Goal: Understand process/instructions: Learn how to perform a task or action

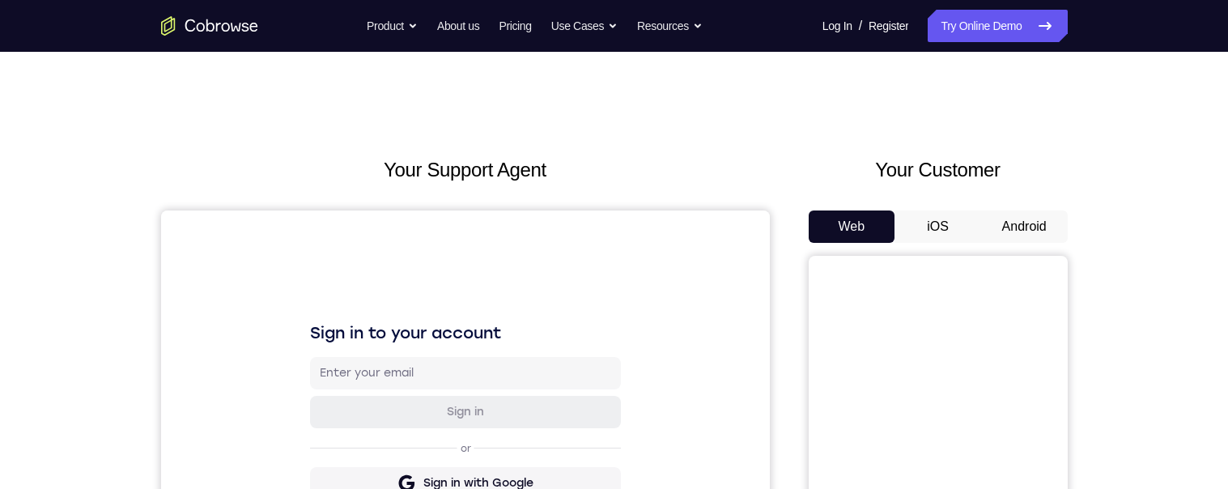
click at [890, 214] on button "Android" at bounding box center [1024, 226] width 87 height 32
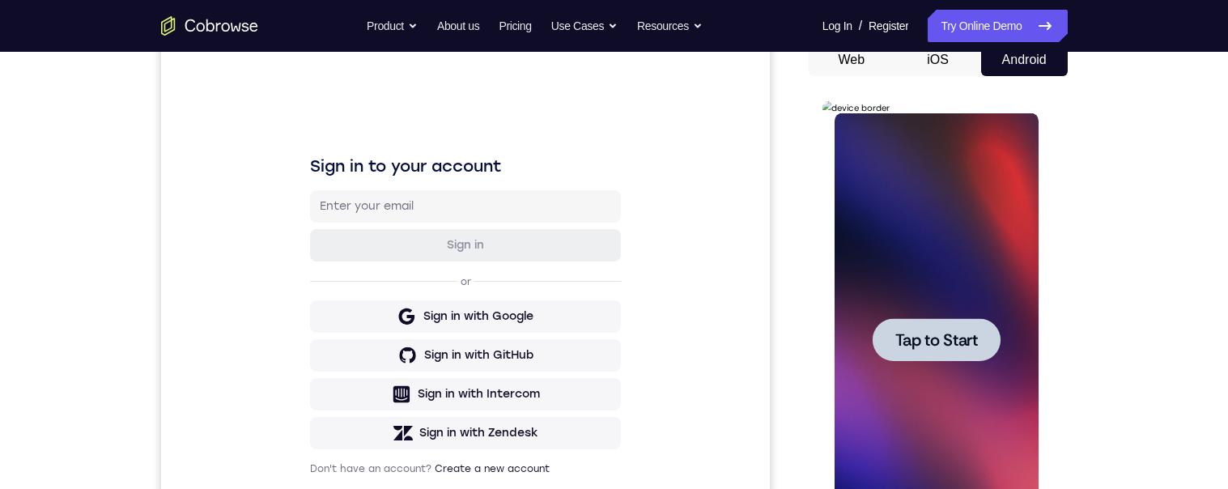
click at [890, 333] on span "Tap to Start" at bounding box center [936, 340] width 83 height 16
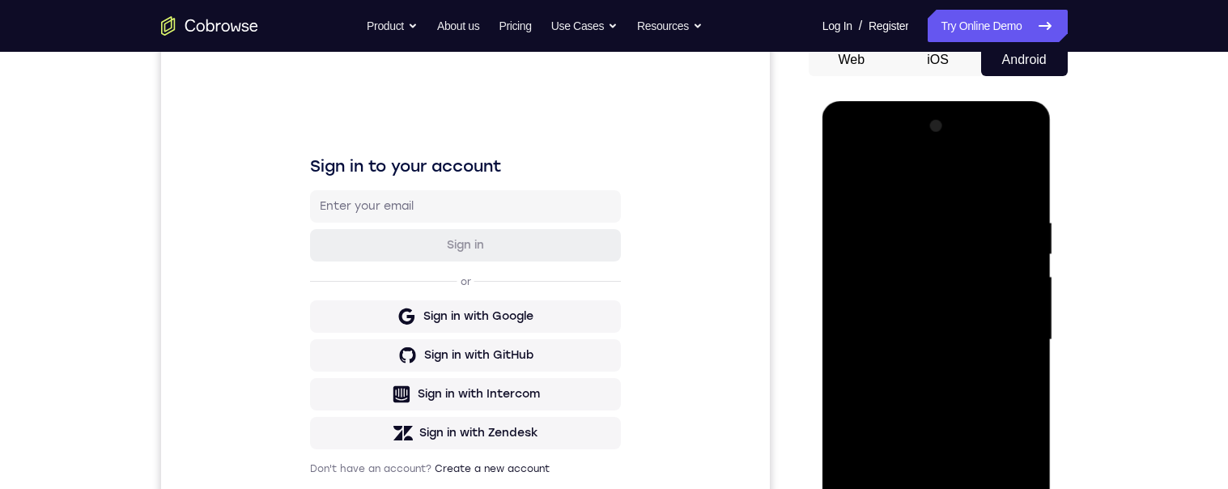
scroll to position [288, 0]
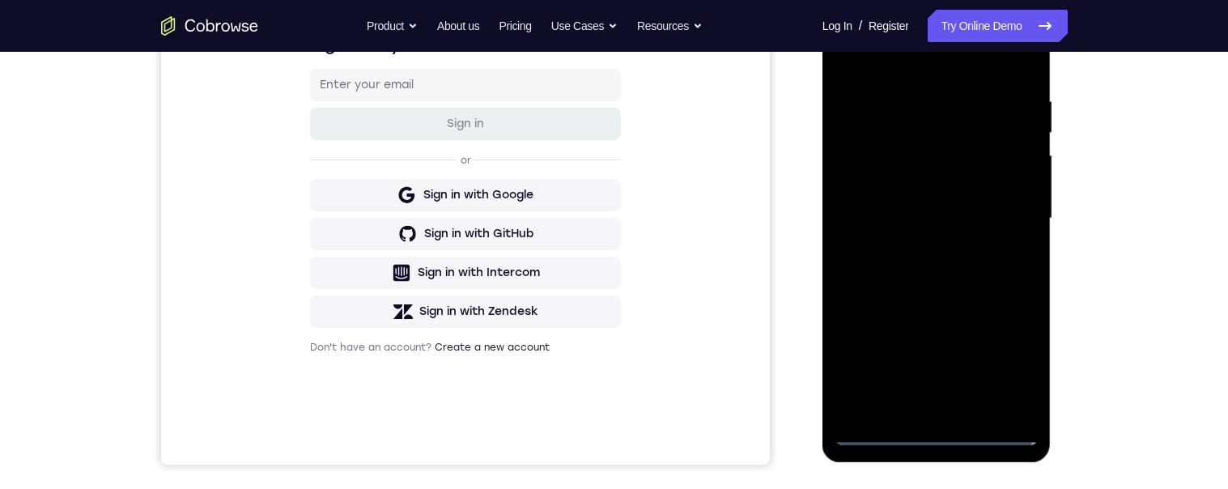
click at [890, 427] on div at bounding box center [937, 218] width 204 height 453
click at [890, 440] on div at bounding box center [937, 218] width 204 height 453
click at [890, 427] on div at bounding box center [937, 218] width 204 height 453
click at [890, 371] on div at bounding box center [937, 218] width 204 height 453
click at [890, 63] on div at bounding box center [937, 218] width 204 height 453
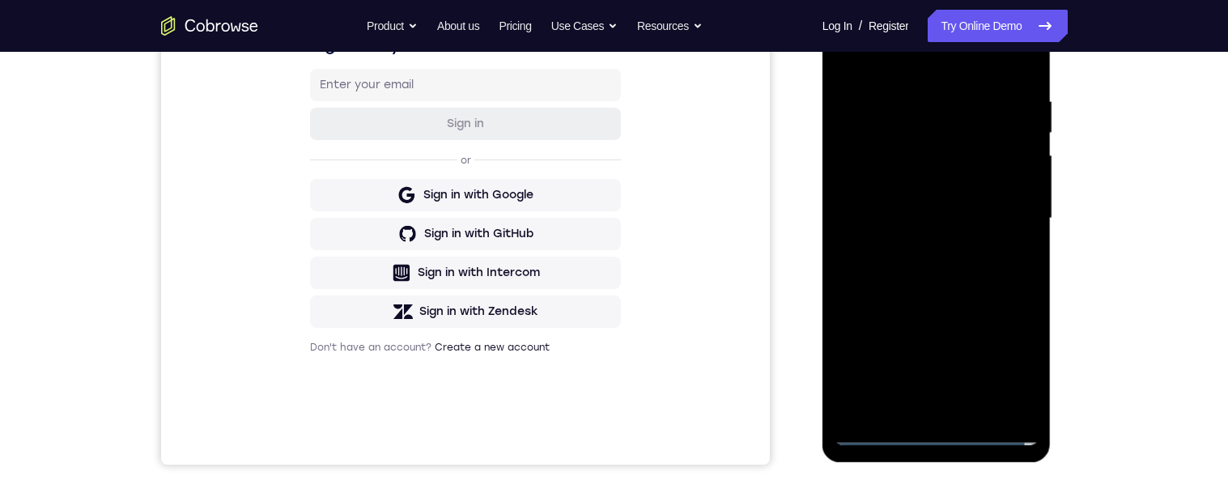
scroll to position [165, 0]
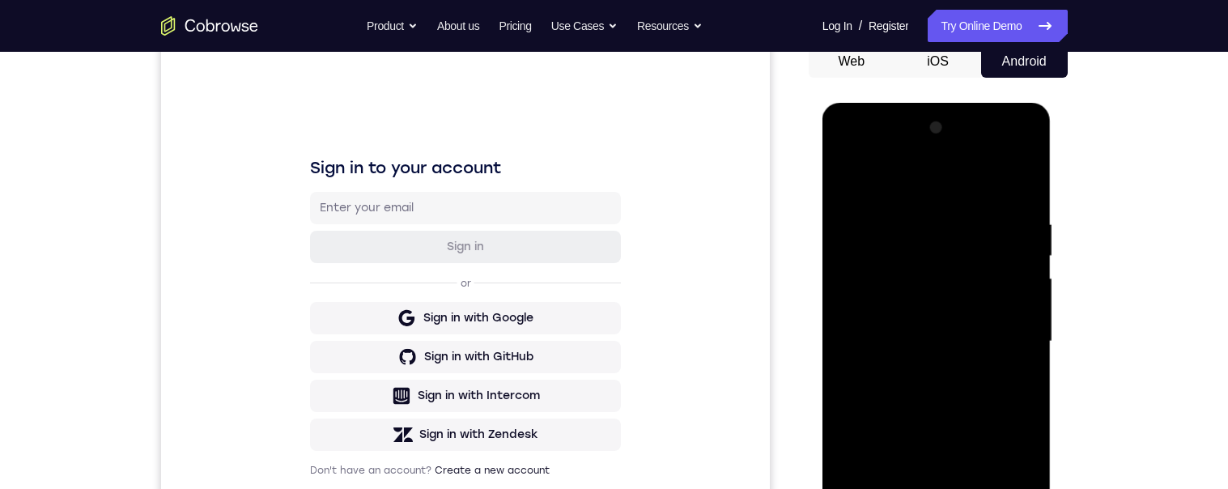
click at [890, 341] on div at bounding box center [937, 341] width 204 height 453
click at [890, 469] on div at bounding box center [937, 341] width 204 height 453
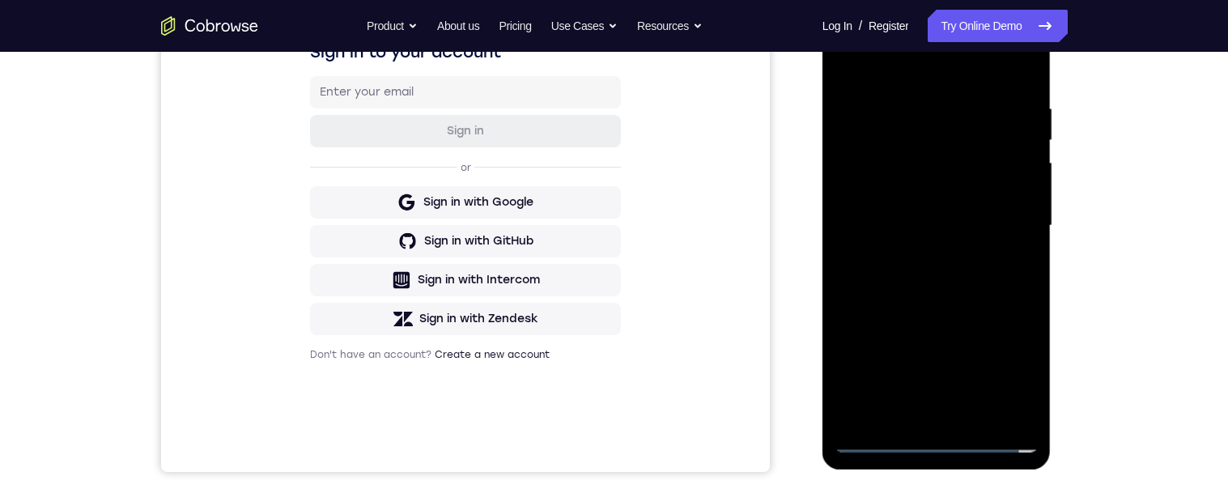
click at [890, 207] on div at bounding box center [937, 225] width 204 height 453
click at [890, 187] on div at bounding box center [937, 225] width 204 height 453
click at [890, 166] on div at bounding box center [937, 225] width 204 height 453
click at [890, 187] on div at bounding box center [937, 225] width 204 height 453
click at [890, 223] on div at bounding box center [937, 225] width 204 height 453
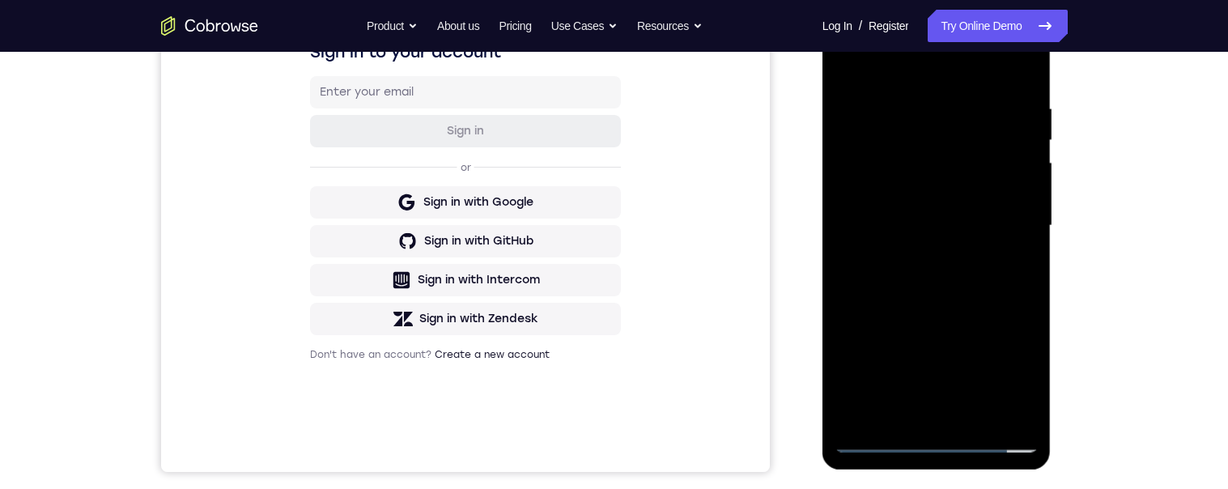
click at [890, 278] on div at bounding box center [937, 225] width 204 height 453
click at [890, 291] on div at bounding box center [937, 225] width 204 height 453
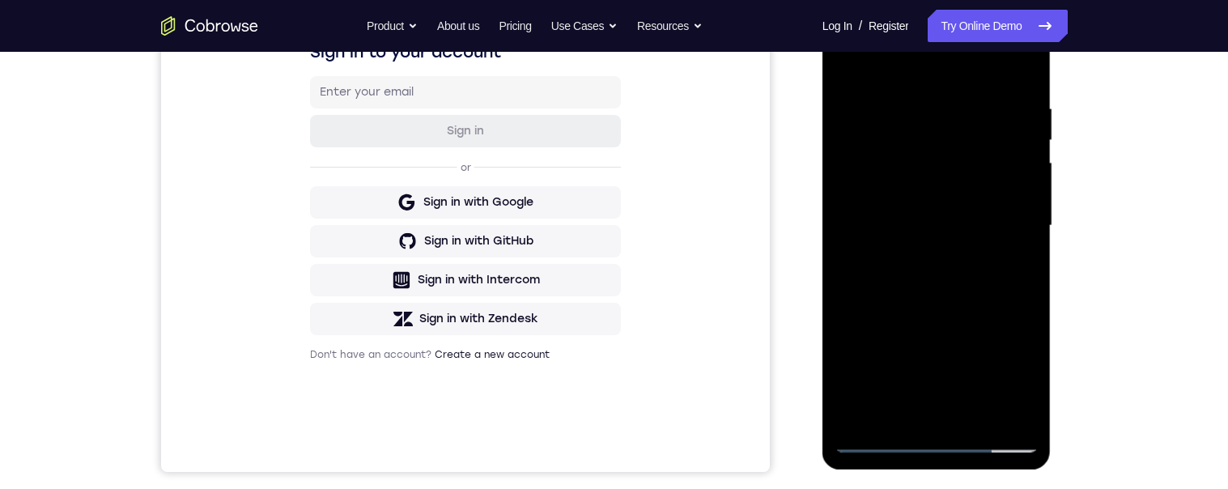
scroll to position [283, 0]
click at [890, 406] on div at bounding box center [937, 223] width 204 height 453
click at [890, 305] on div at bounding box center [937, 223] width 204 height 453
click at [890, 199] on div at bounding box center [937, 223] width 204 height 453
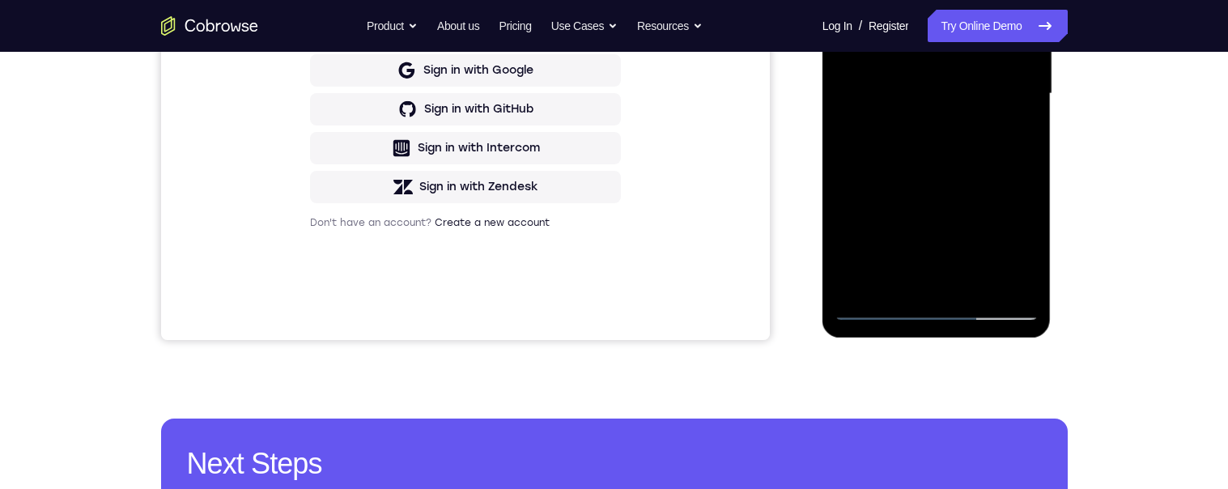
scroll to position [381, 0]
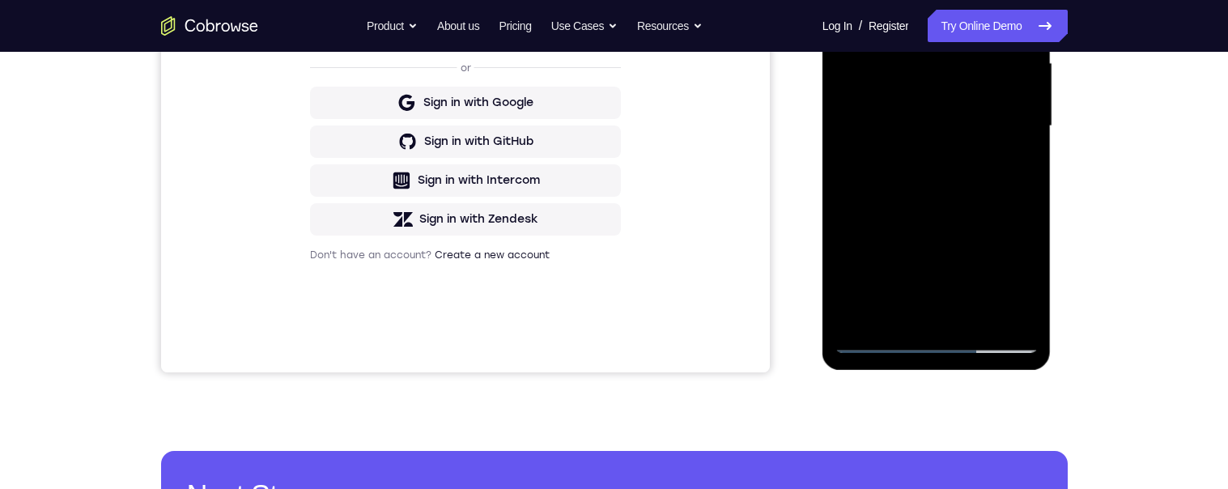
click at [880, 308] on div at bounding box center [937, 126] width 204 height 453
click at [849, 0] on div at bounding box center [937, 126] width 204 height 453
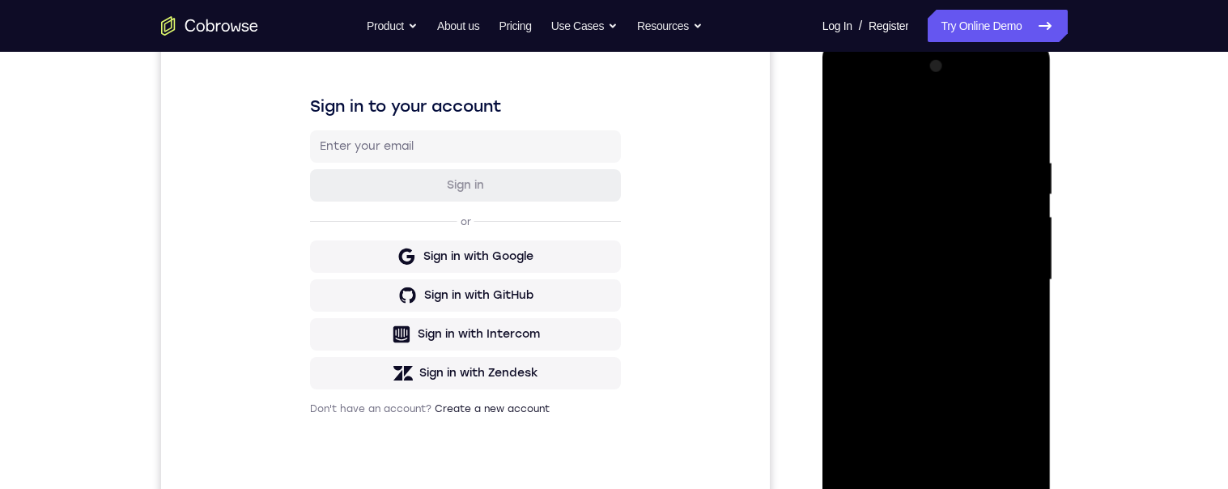
click at [890, 278] on div at bounding box center [937, 279] width 204 height 453
click at [882, 352] on div at bounding box center [937, 279] width 204 height 453
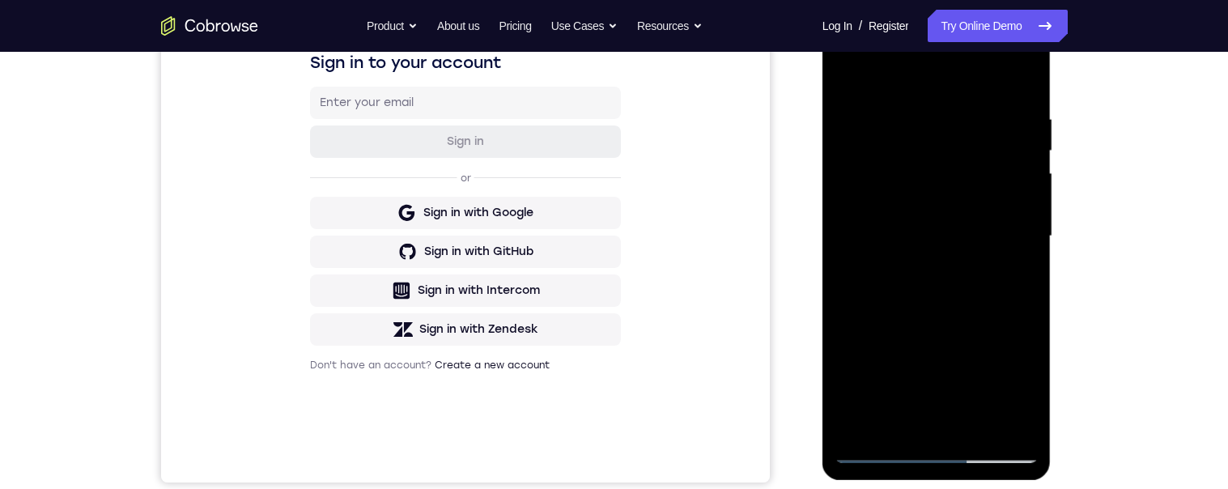
scroll to position [274, 0]
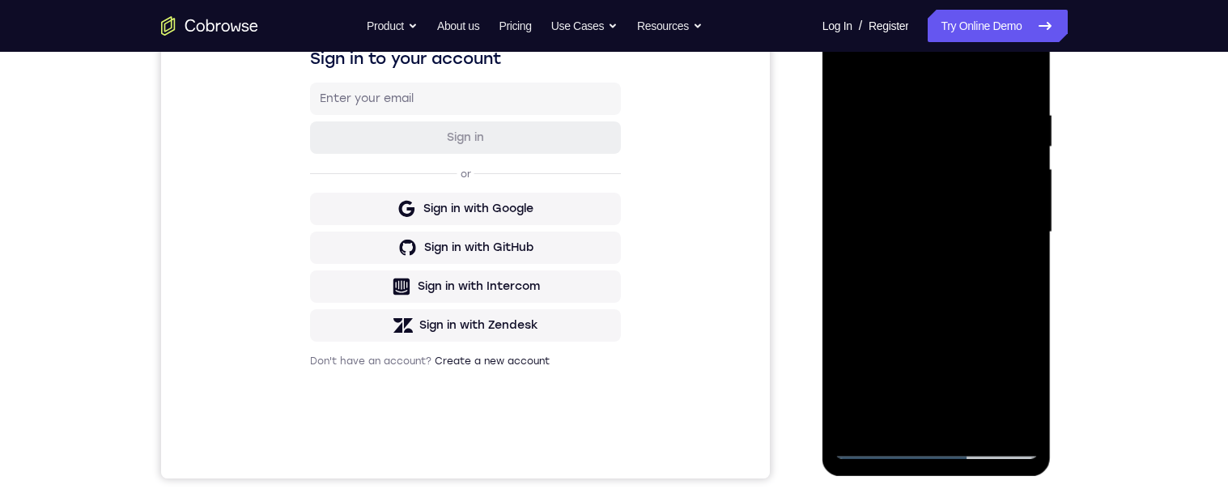
click at [842, 50] on nav "Go back Powerful, Flexible and Trustworthy. Avoid all extra friction for both A…" at bounding box center [614, 26] width 1228 height 52
click at [848, 66] on div at bounding box center [937, 232] width 204 height 453
click at [890, 68] on div at bounding box center [937, 232] width 204 height 453
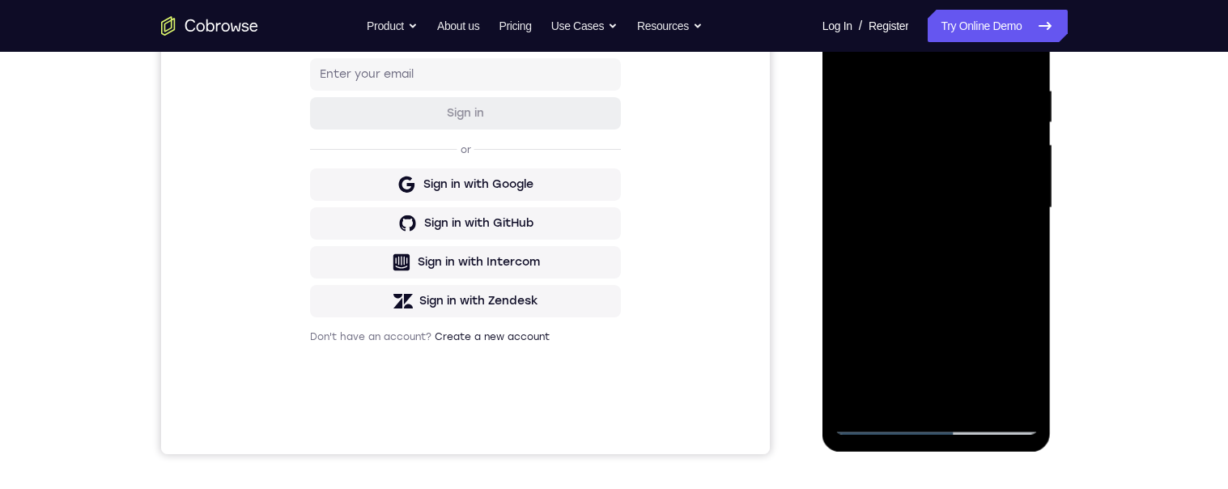
click at [890, 121] on div at bounding box center [937, 207] width 204 height 453
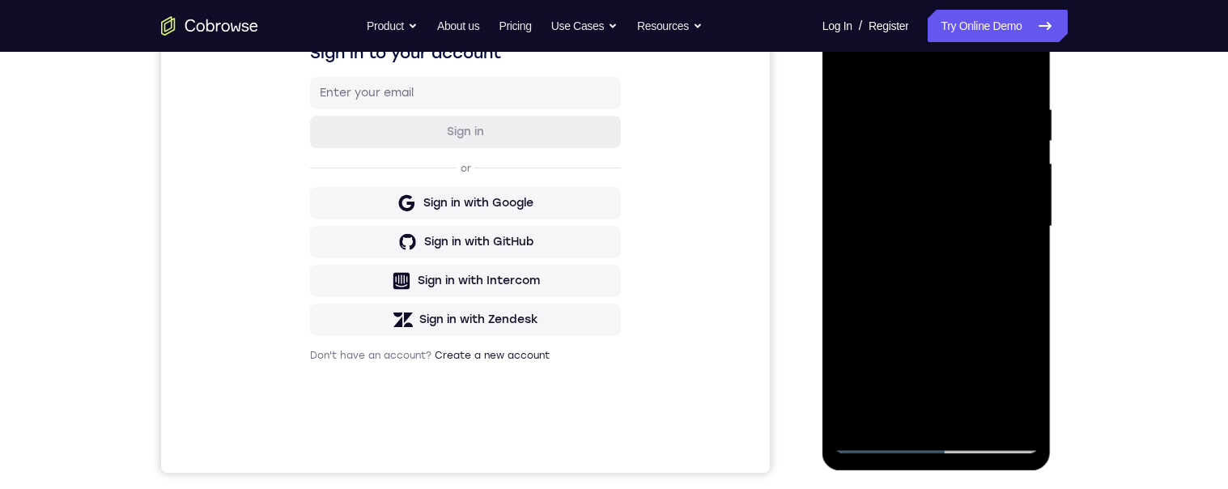
scroll to position [250, 0]
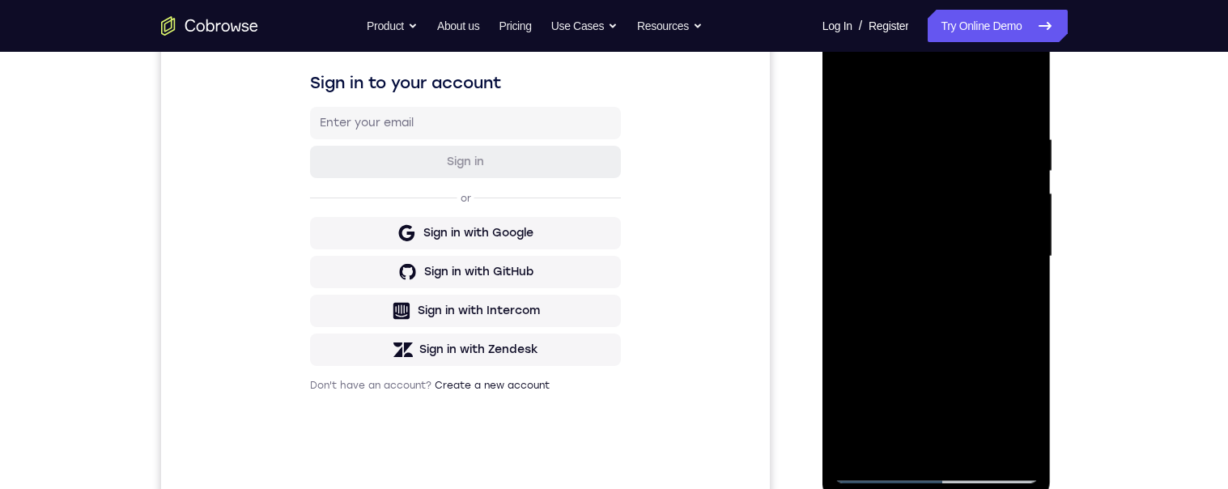
click at [845, 88] on div at bounding box center [937, 256] width 204 height 453
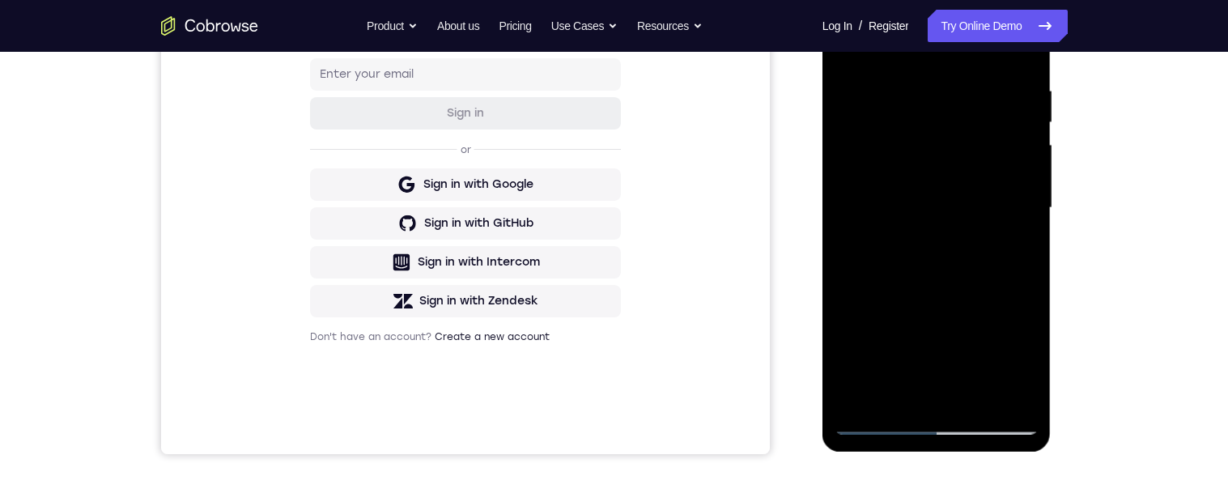
scroll to position [351, 0]
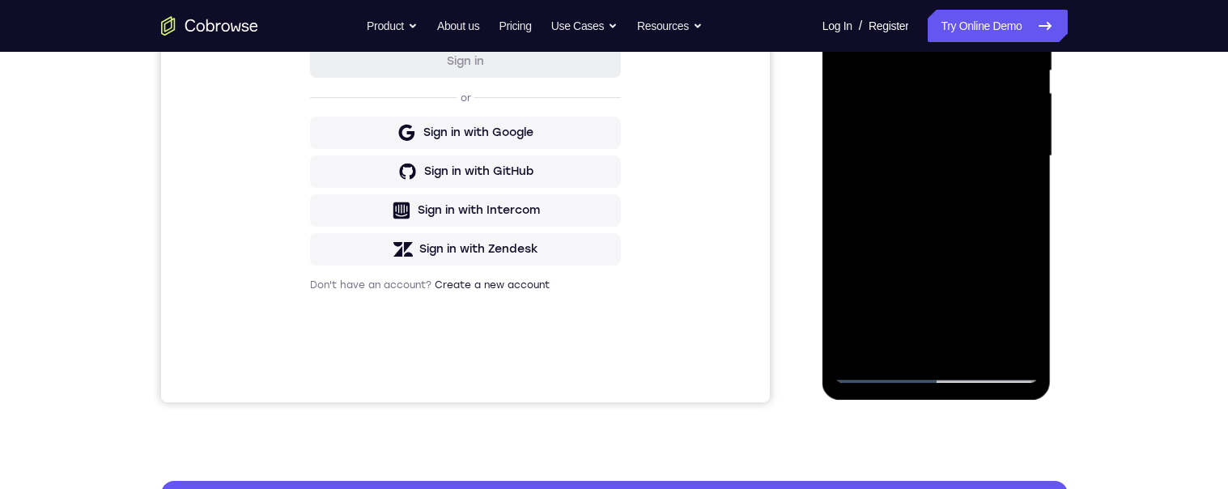
click at [890, 343] on div at bounding box center [937, 156] width 204 height 453
click at [890, 177] on div at bounding box center [937, 156] width 204 height 453
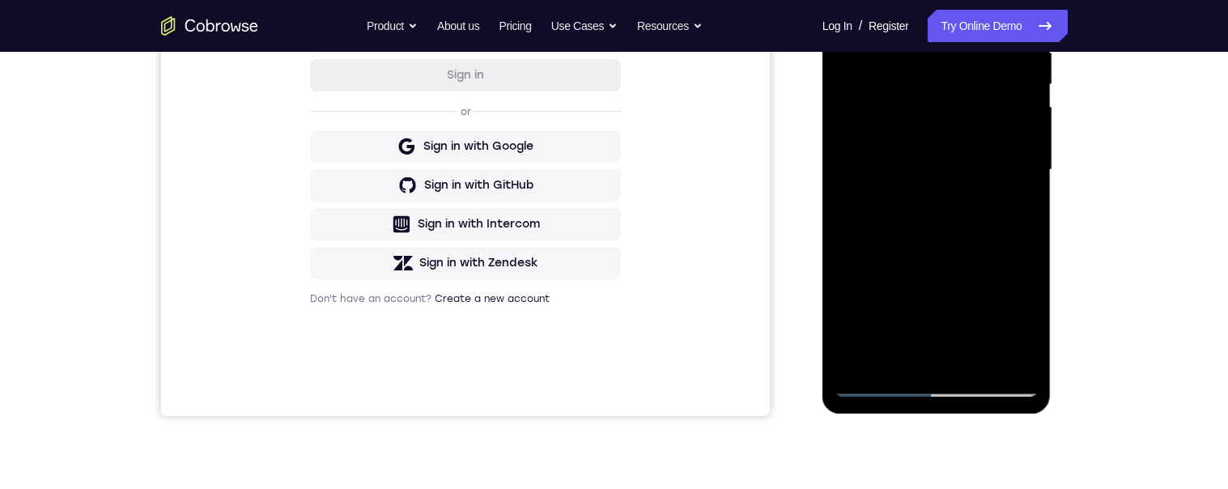
scroll to position [393, 0]
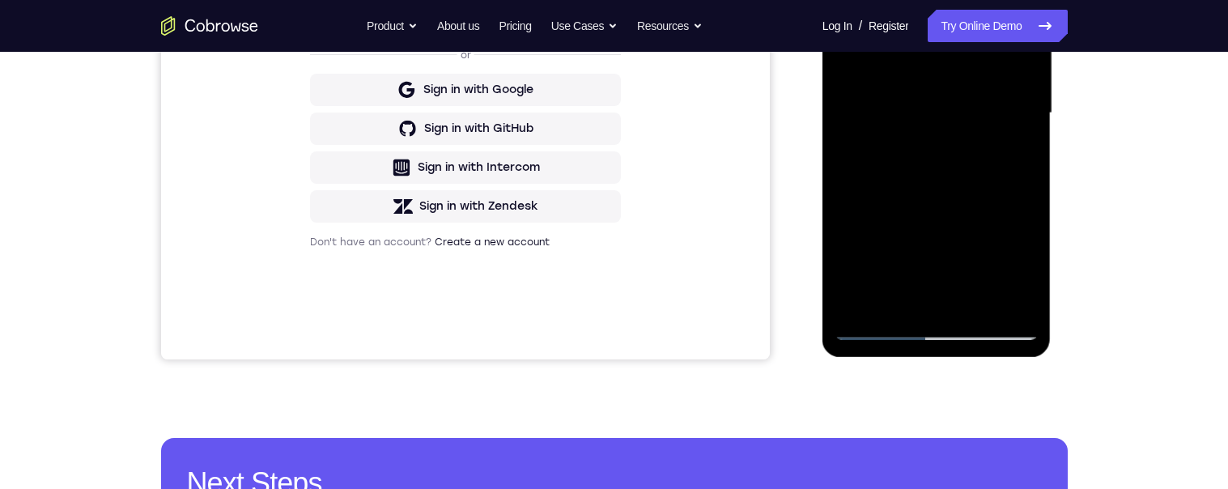
click at [844, 0] on div at bounding box center [937, 113] width 204 height 453
click at [890, 164] on div at bounding box center [937, 113] width 204 height 453
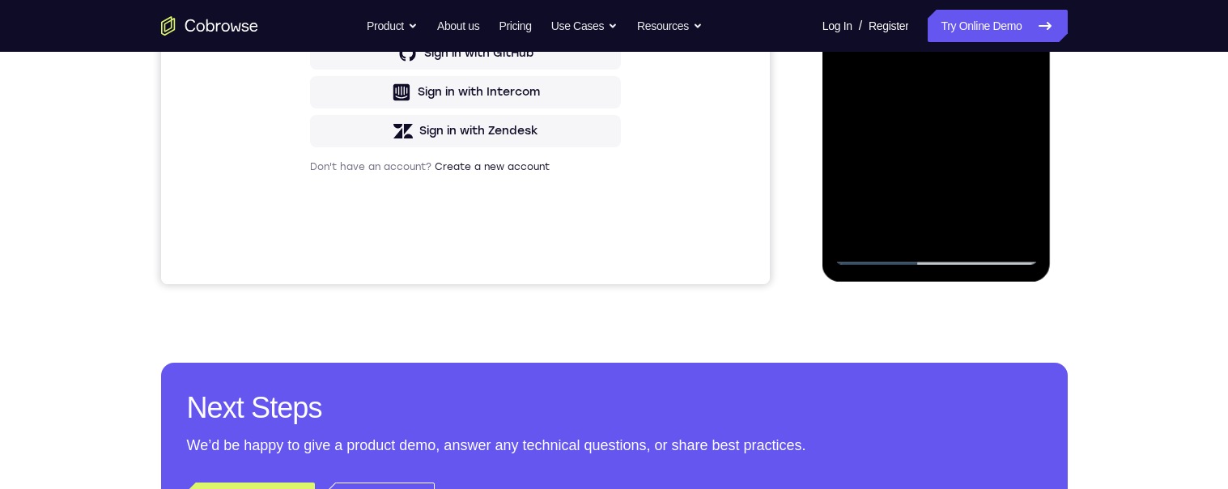
scroll to position [457, 0]
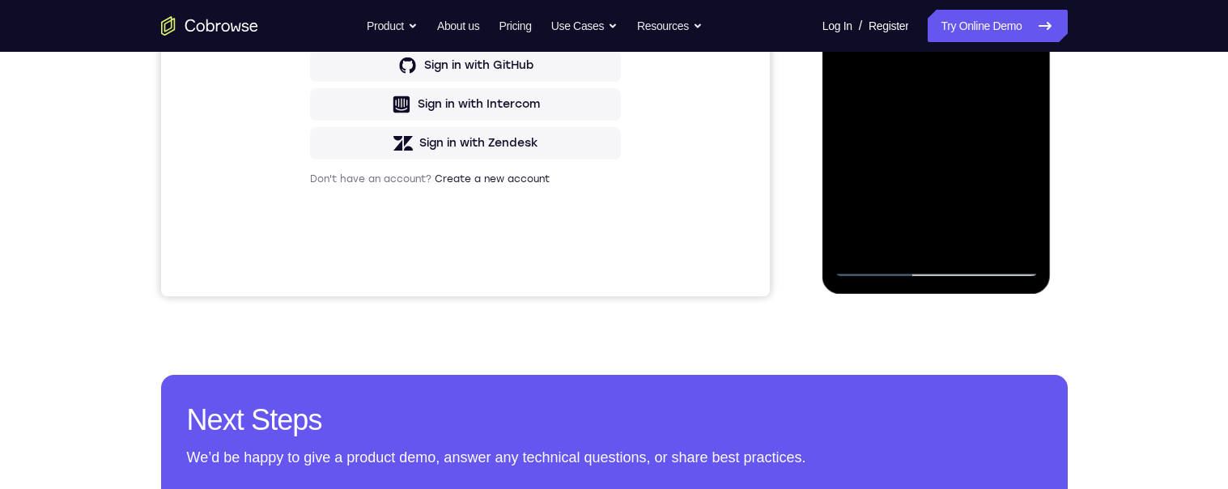
click at [851, 0] on div at bounding box center [937, 50] width 204 height 453
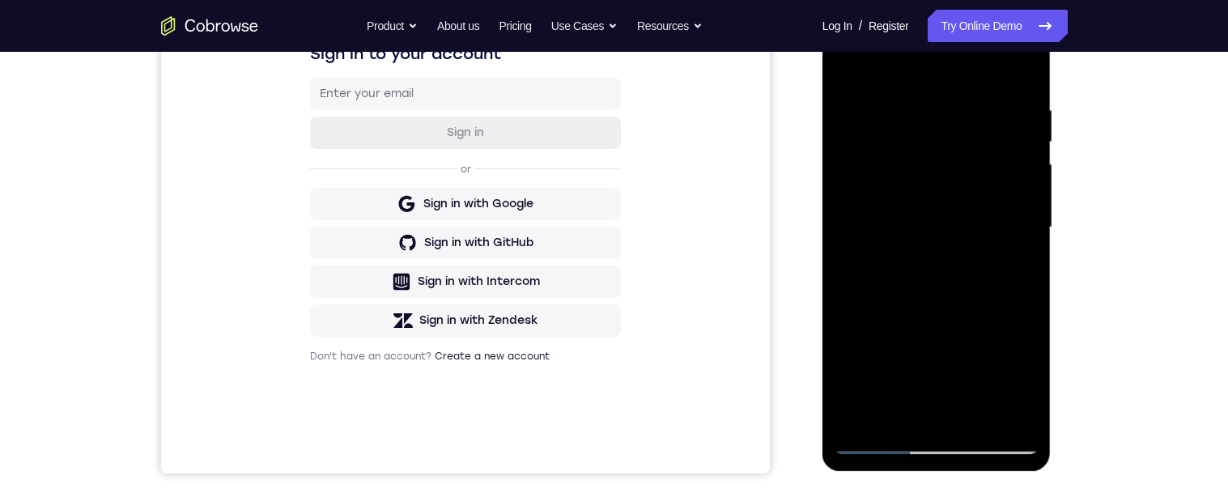
scroll to position [313, 0]
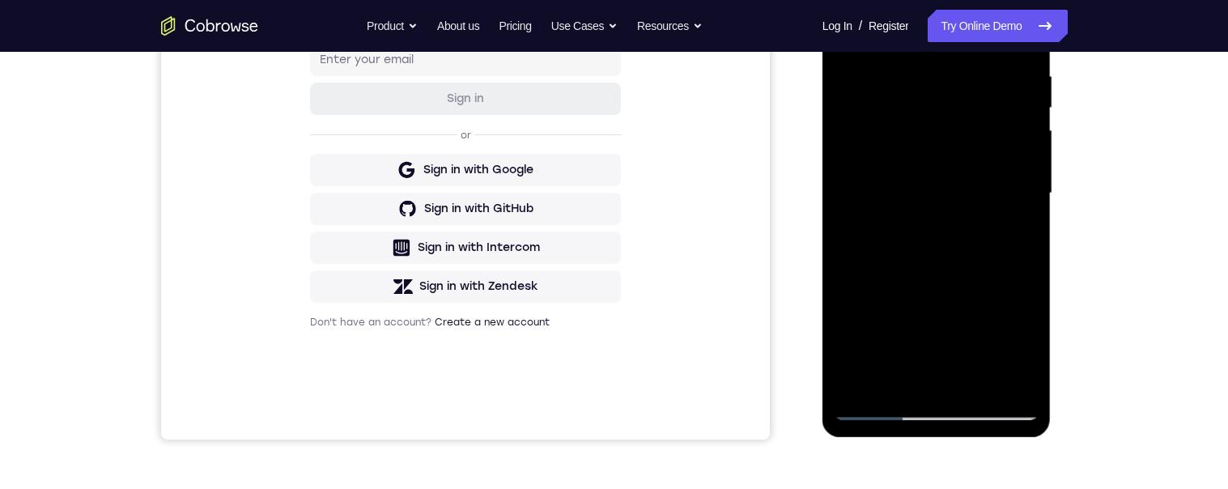
click at [854, 27] on div at bounding box center [937, 193] width 204 height 453
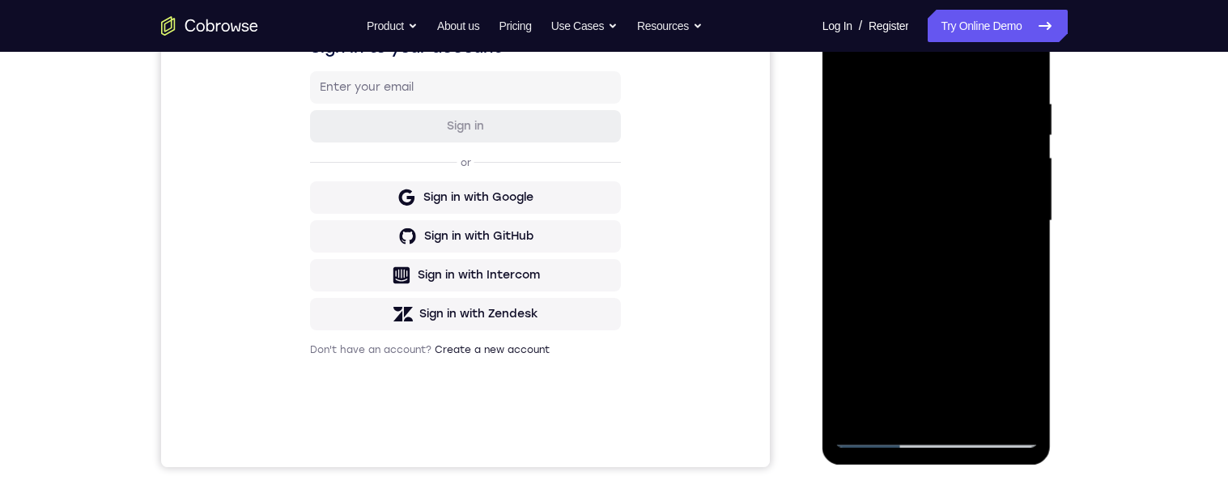
click at [890, 92] on div at bounding box center [937, 220] width 204 height 453
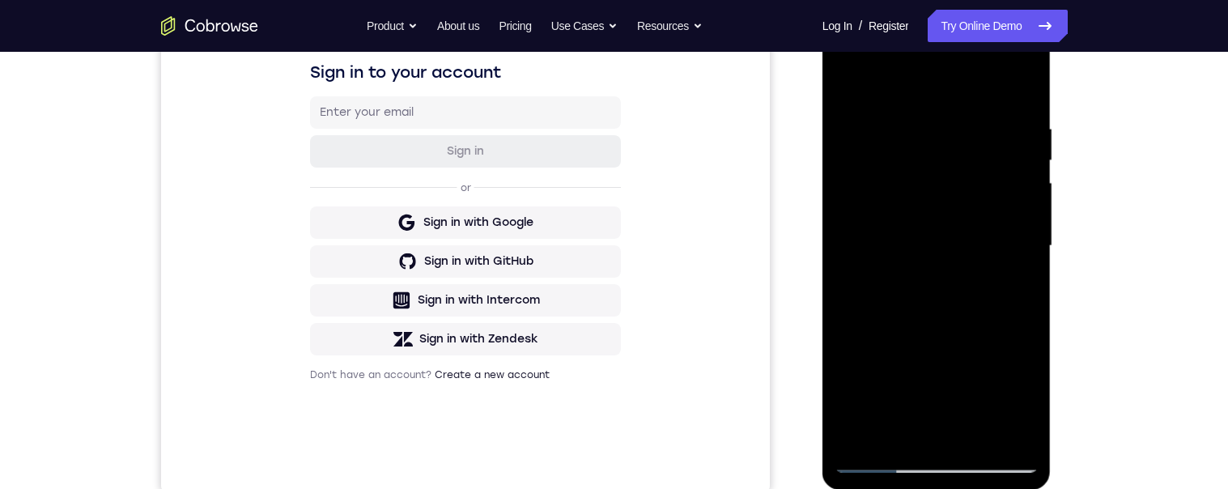
click at [890, 181] on div at bounding box center [937, 245] width 204 height 453
click at [890, 206] on div at bounding box center [937, 245] width 204 height 453
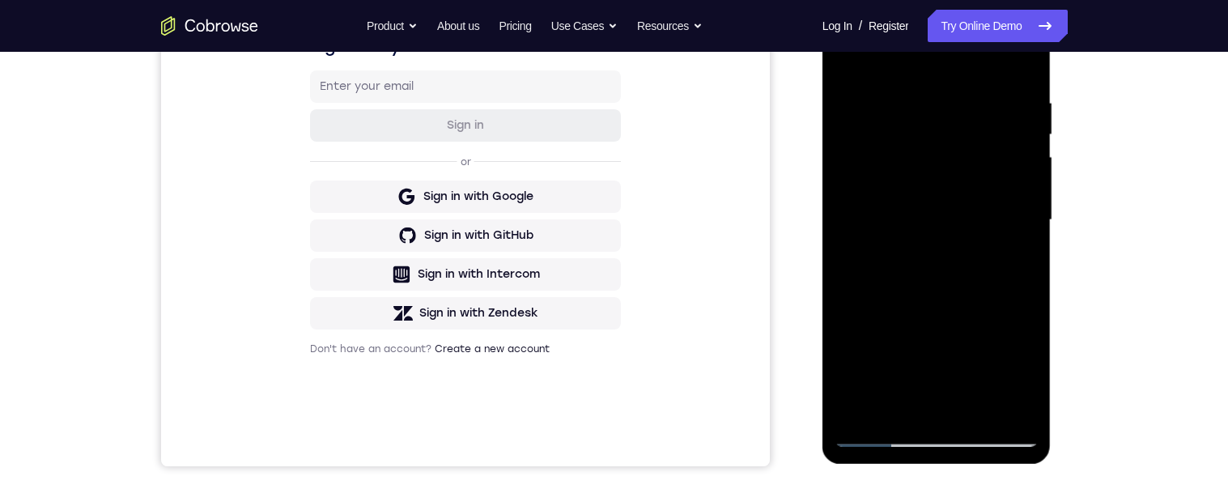
click at [890, 181] on div at bounding box center [937, 220] width 204 height 453
click at [890, 168] on div at bounding box center [937, 220] width 204 height 453
click at [890, 186] on div at bounding box center [937, 220] width 204 height 453
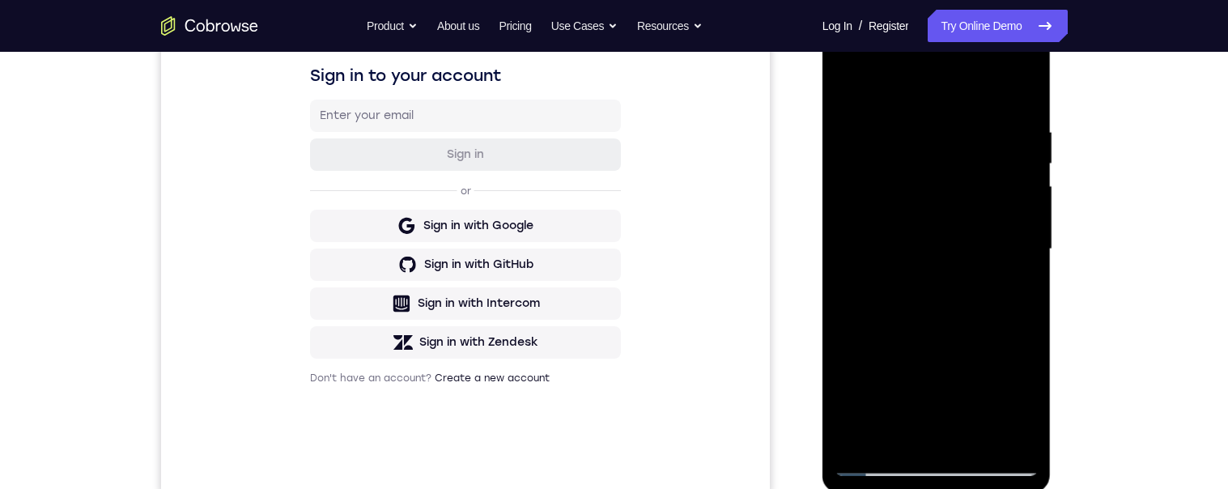
scroll to position [257, 0]
click at [890, 155] on div at bounding box center [937, 249] width 204 height 453
click at [890, 160] on div at bounding box center [937, 249] width 204 height 453
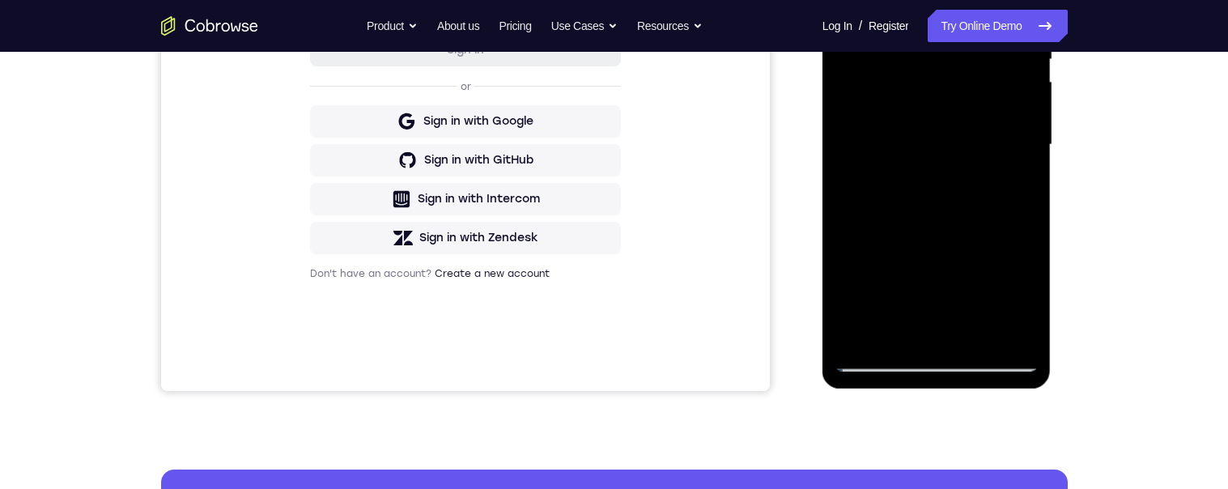
scroll to position [243, 0]
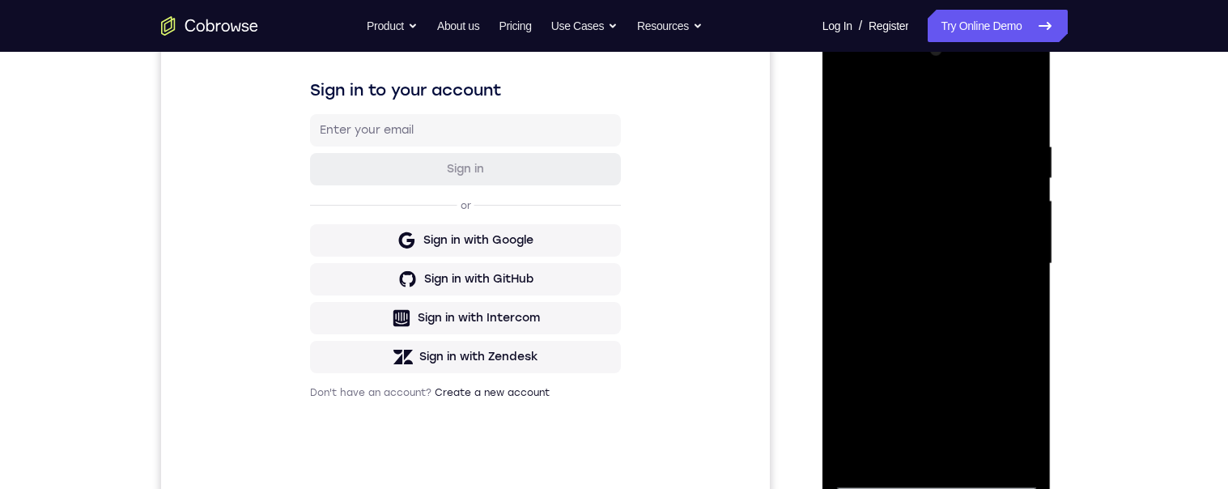
click at [890, 164] on div at bounding box center [937, 263] width 204 height 453
click at [890, 176] on div at bounding box center [937, 263] width 204 height 453
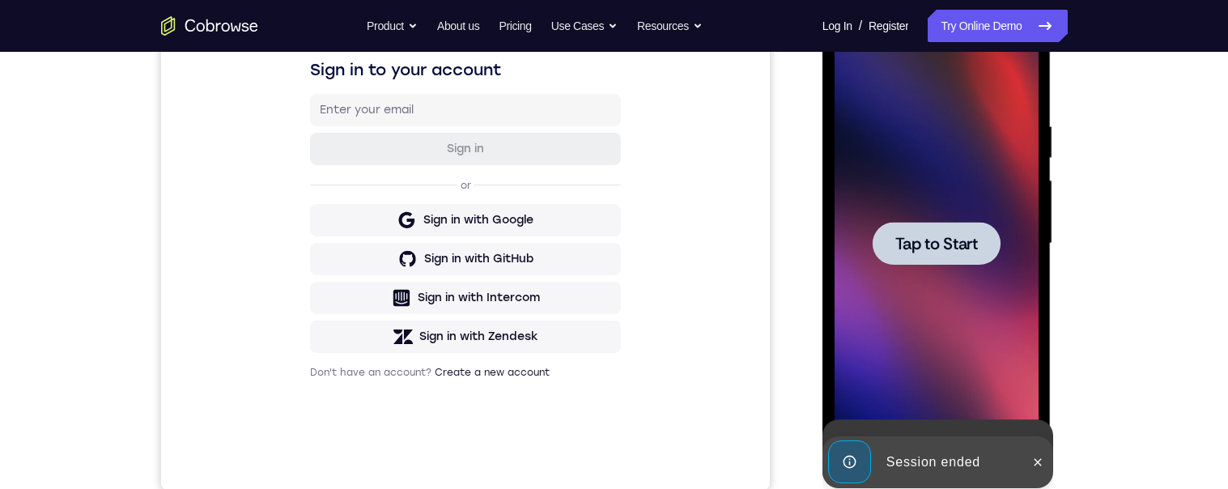
scroll to position [265, 0]
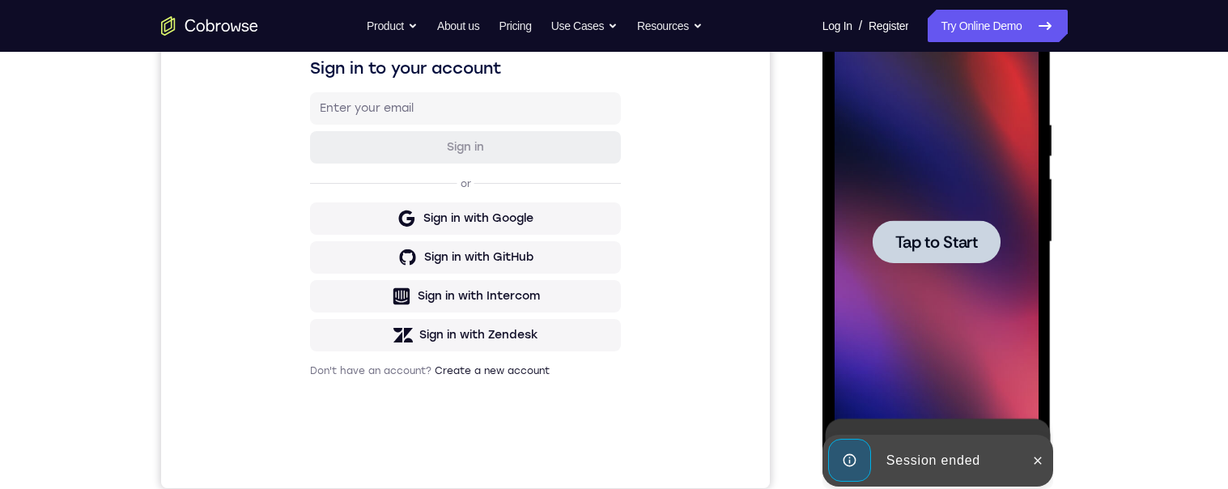
click at [890, 250] on span "Tap to Start" at bounding box center [936, 242] width 83 height 16
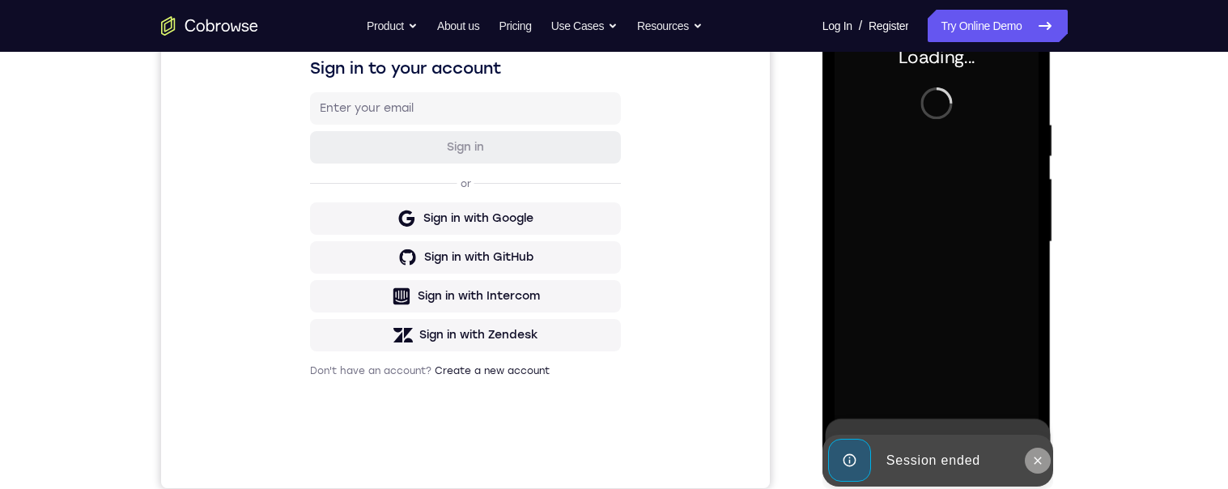
click at [890, 466] on icon at bounding box center [1037, 460] width 13 height 13
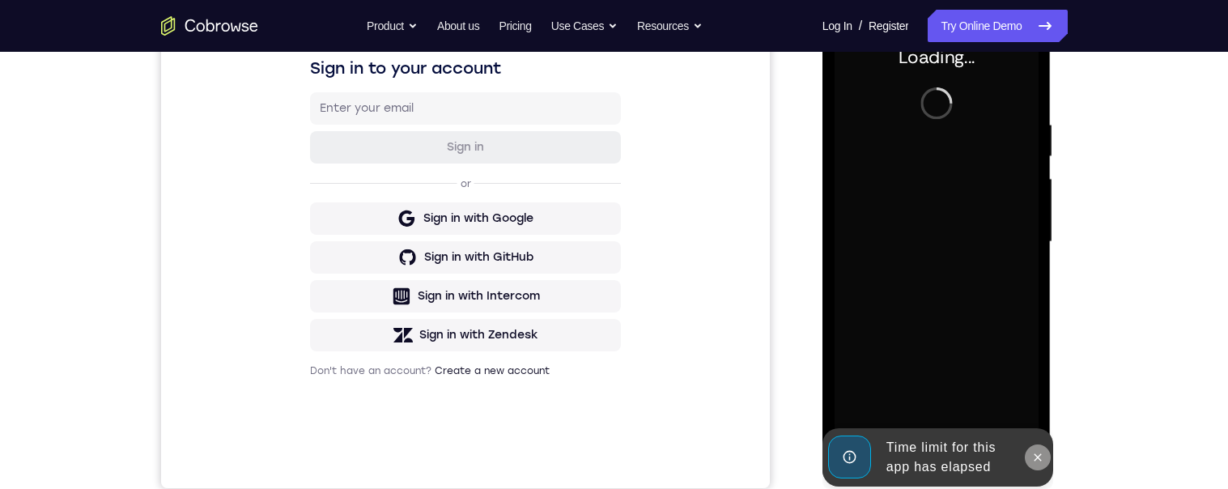
click at [890, 448] on button at bounding box center [1038, 457] width 26 height 26
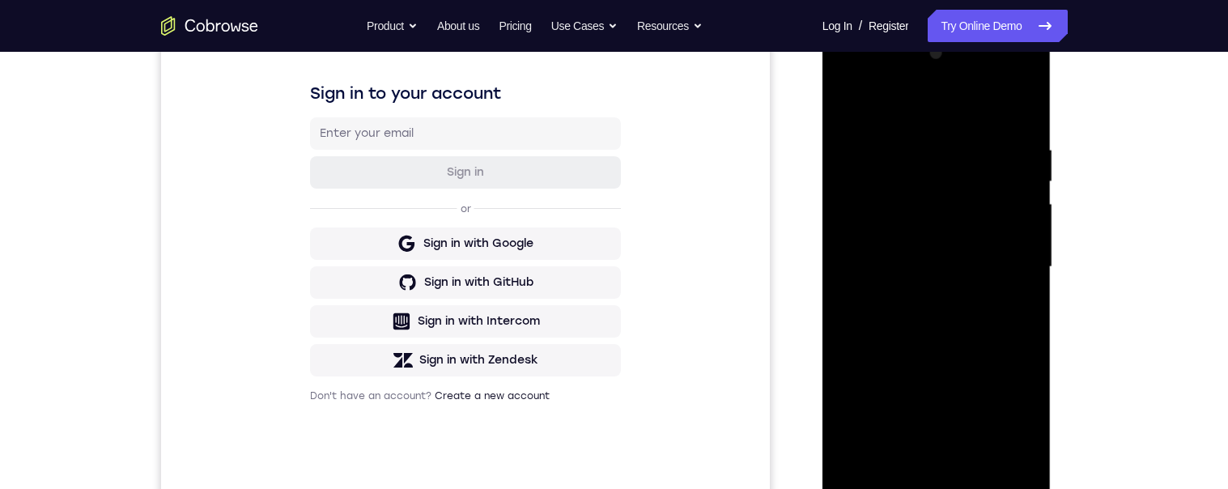
scroll to position [270, 0]
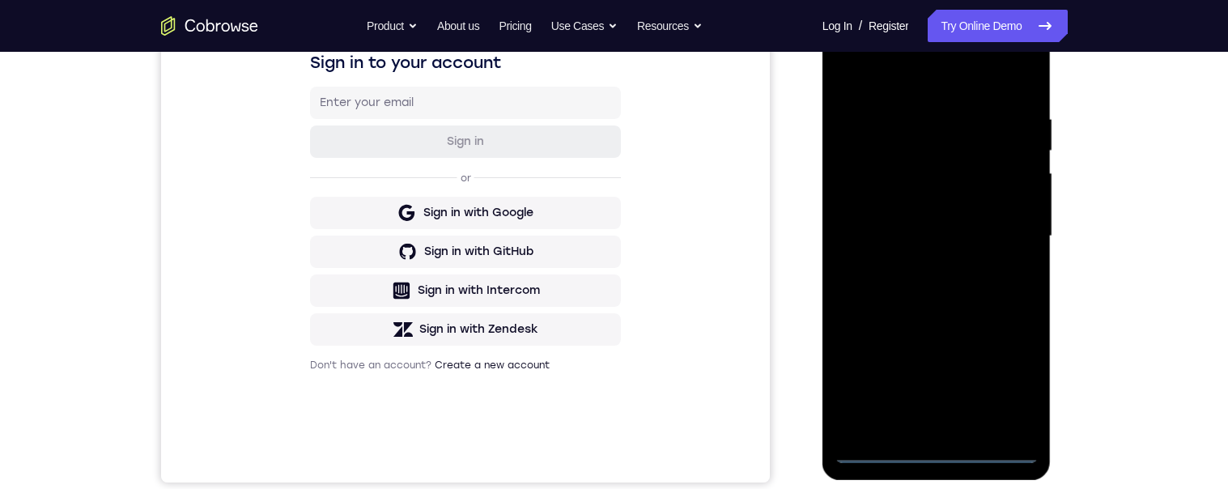
click at [890, 455] on div at bounding box center [937, 236] width 204 height 453
click at [890, 374] on div at bounding box center [937, 236] width 204 height 453
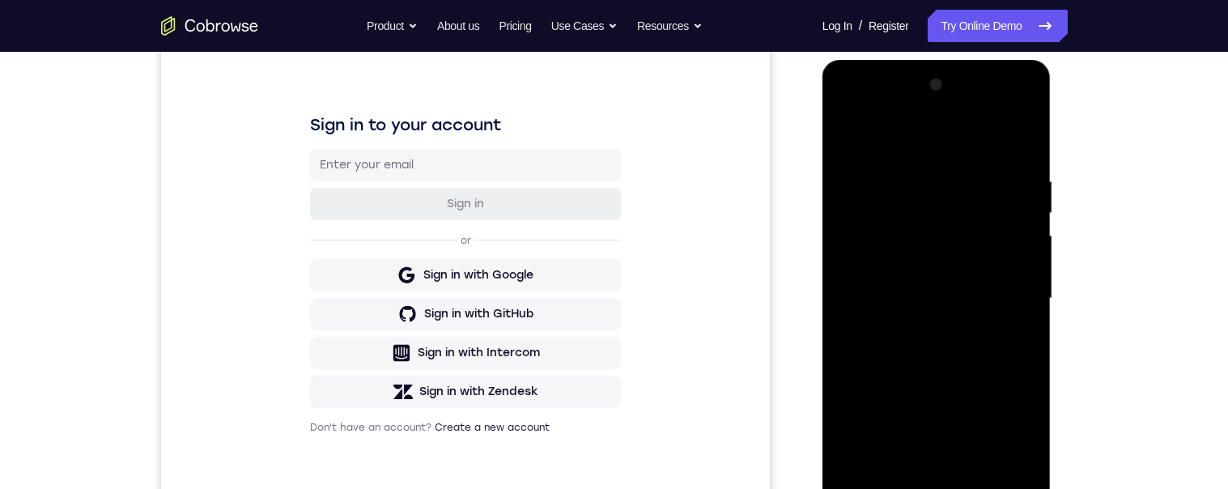
scroll to position [196, 0]
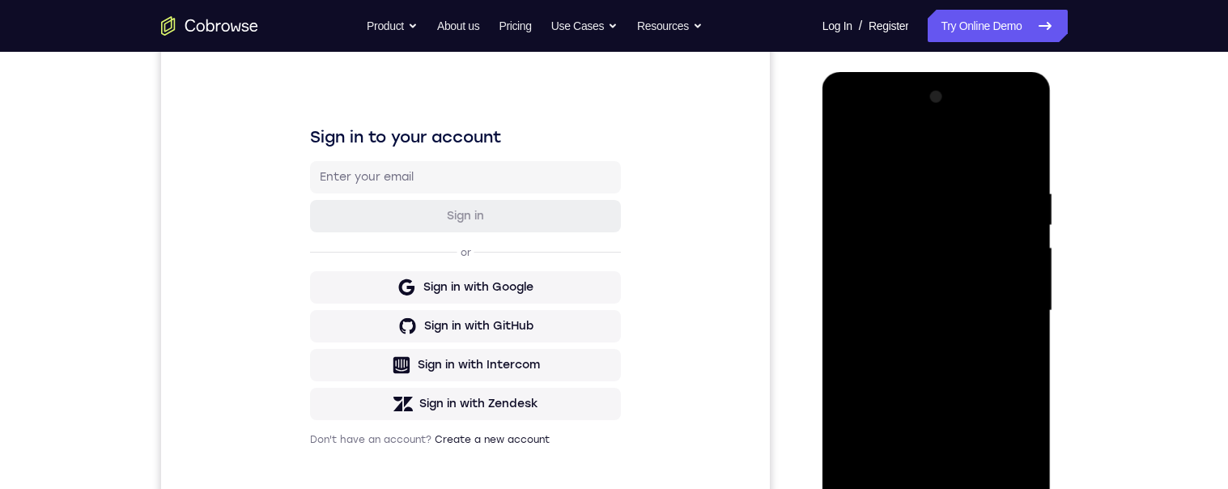
click at [890, 143] on div at bounding box center [937, 310] width 204 height 453
click at [890, 296] on div at bounding box center [937, 310] width 204 height 453
click at [890, 342] on div at bounding box center [937, 310] width 204 height 453
click at [890, 294] on div at bounding box center [937, 310] width 204 height 453
click at [890, 286] on div at bounding box center [937, 310] width 204 height 453
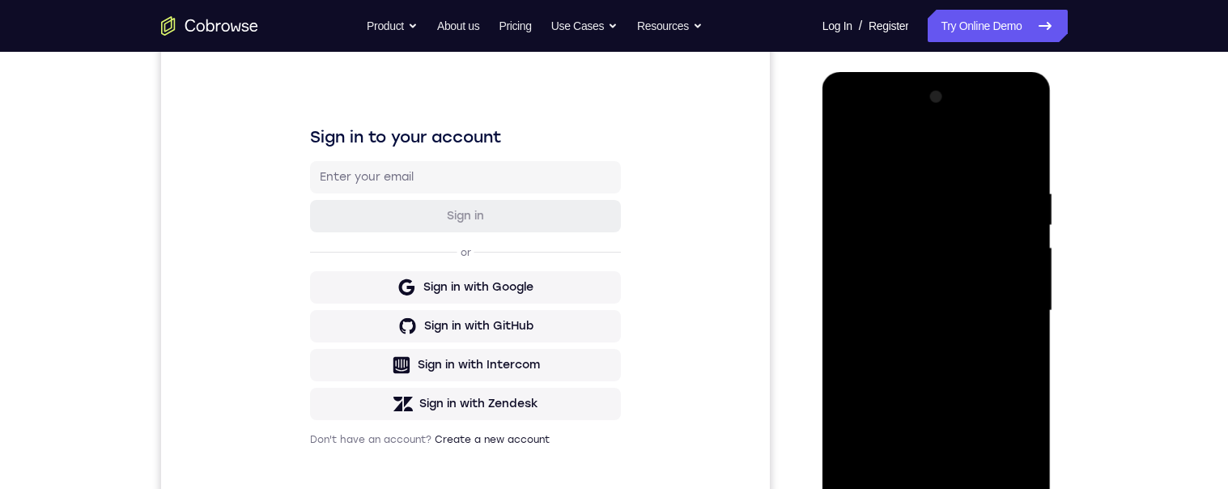
click at [890, 306] on div at bounding box center [937, 310] width 204 height 453
click at [890, 376] on div at bounding box center [937, 310] width 204 height 453
click at [890, 359] on div at bounding box center [937, 310] width 204 height 453
click at [890, 372] on div at bounding box center [937, 310] width 204 height 453
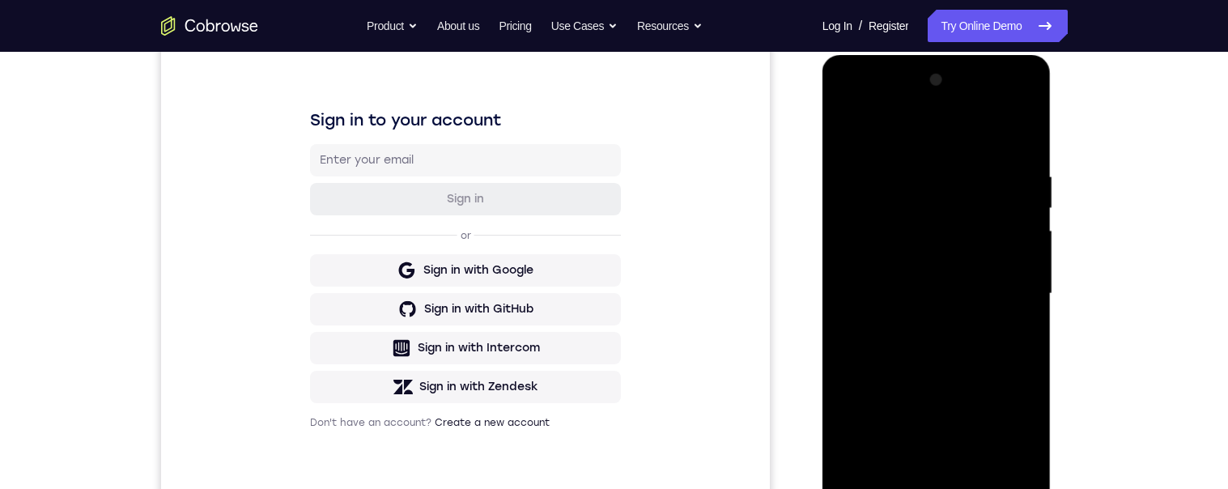
scroll to position [223, 0]
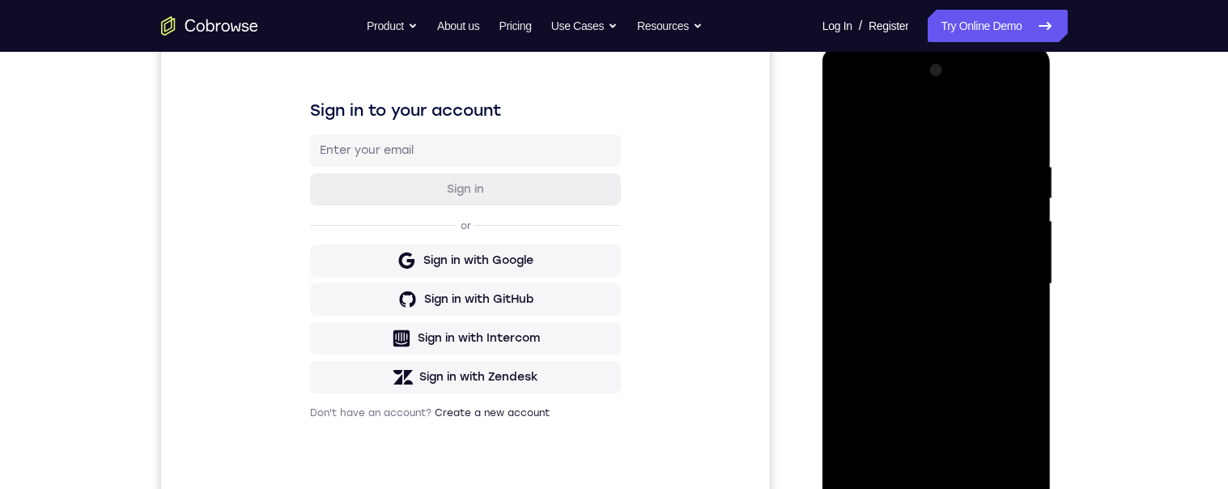
click at [890, 469] on div at bounding box center [937, 283] width 204 height 453
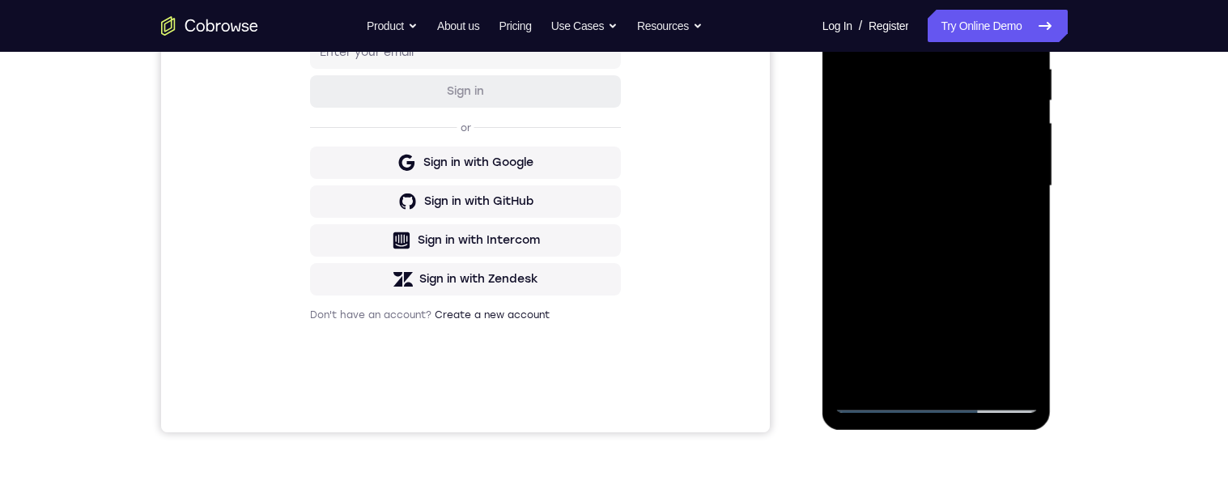
click at [890, 273] on div at bounding box center [937, 186] width 204 height 453
click at [848, 18] on div at bounding box center [937, 186] width 204 height 453
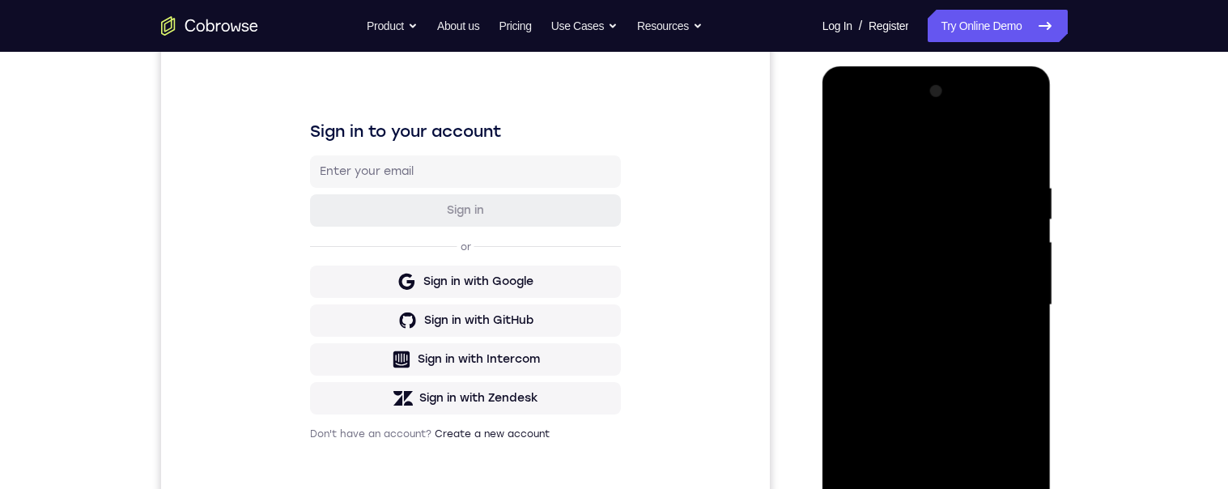
click at [890, 183] on div at bounding box center [937, 305] width 204 height 453
click at [890, 253] on div at bounding box center [937, 305] width 204 height 453
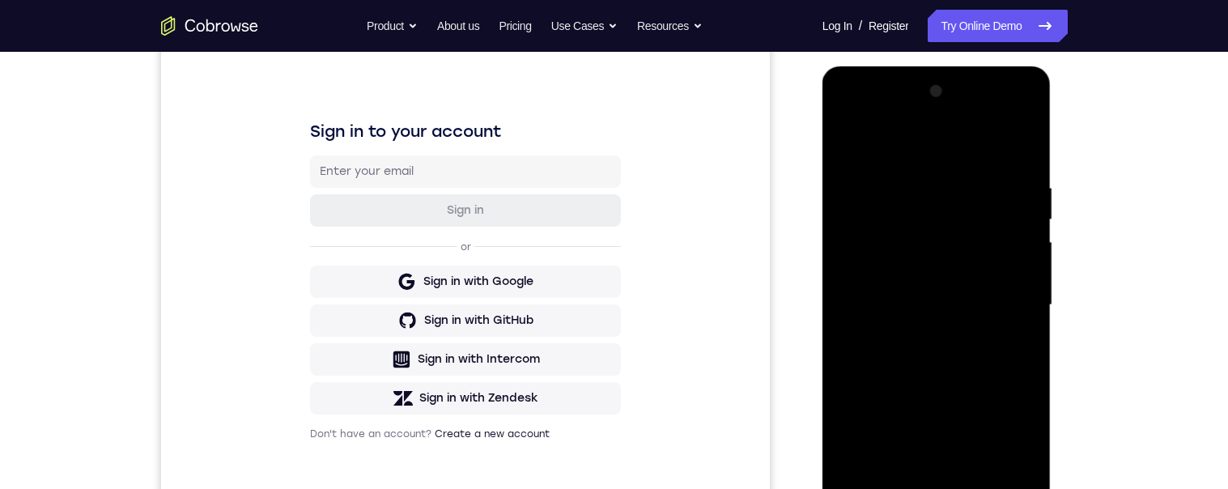
click at [890, 253] on div at bounding box center [937, 305] width 204 height 453
click at [890, 266] on div at bounding box center [937, 305] width 204 height 453
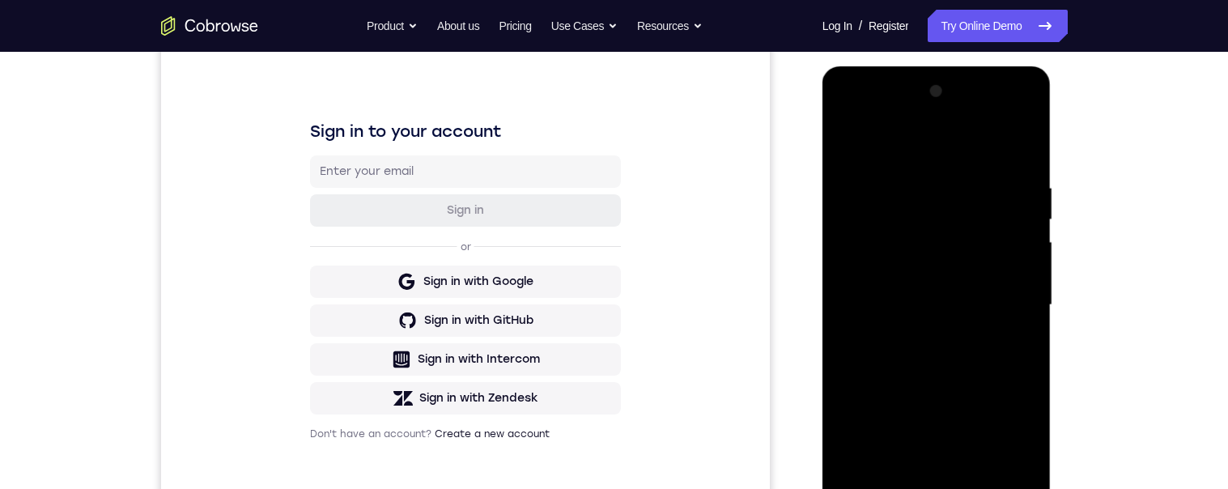
click at [890, 266] on div at bounding box center [937, 305] width 204 height 453
click at [890, 270] on div at bounding box center [937, 305] width 204 height 453
drag, startPoint x: 1029, startPoint y: 266, endPoint x: 1921, endPoint y: 308, distance: 893.2
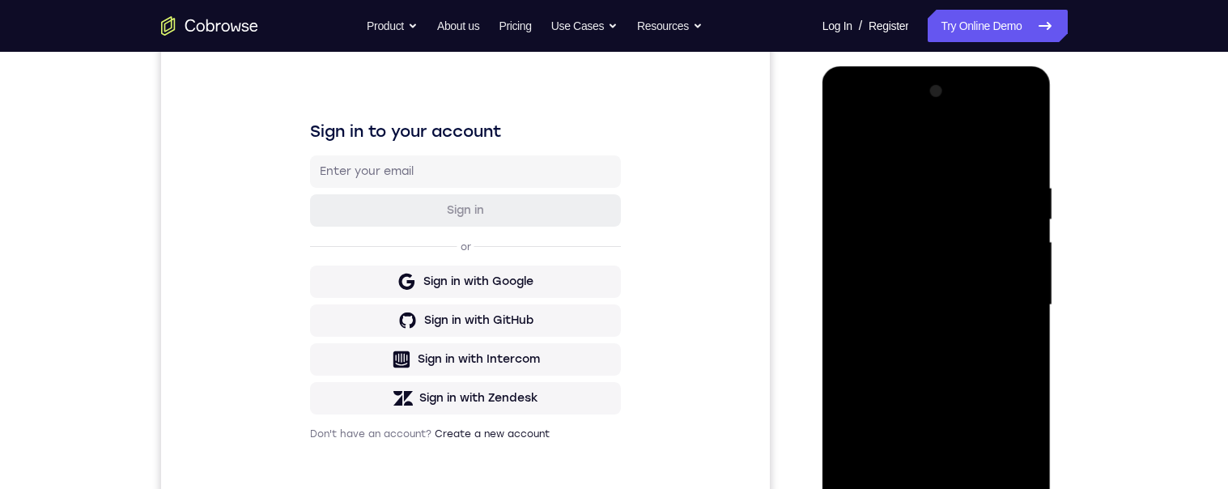
click at [890, 266] on div at bounding box center [937, 305] width 204 height 453
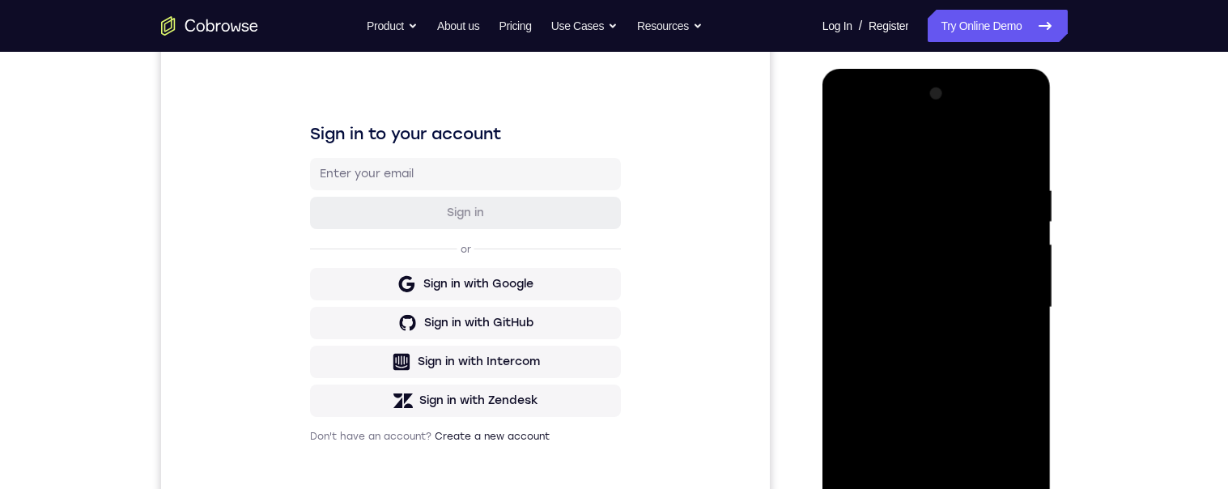
click at [890, 246] on div at bounding box center [937, 307] width 204 height 453
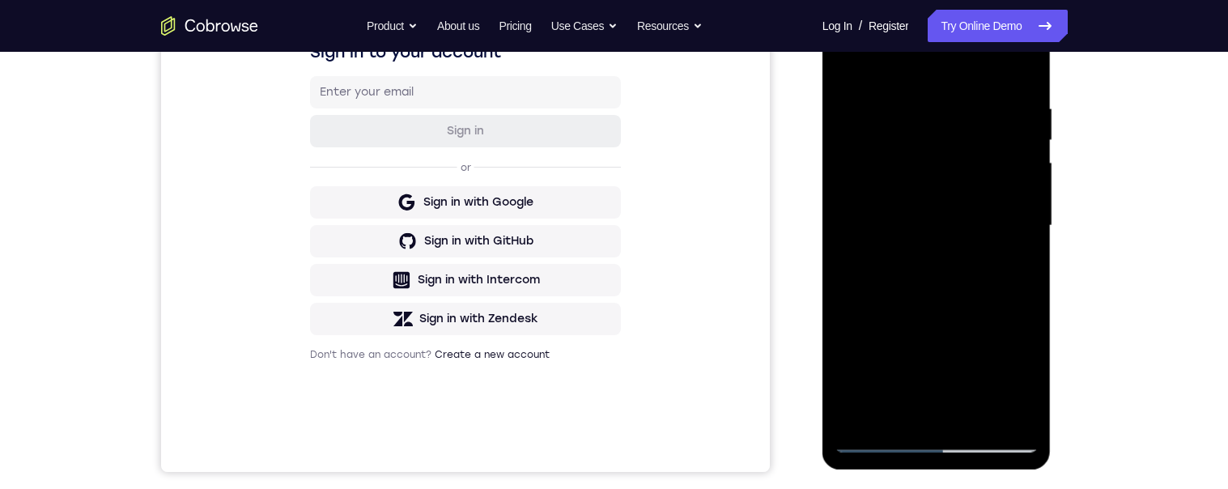
scroll to position [278, 0]
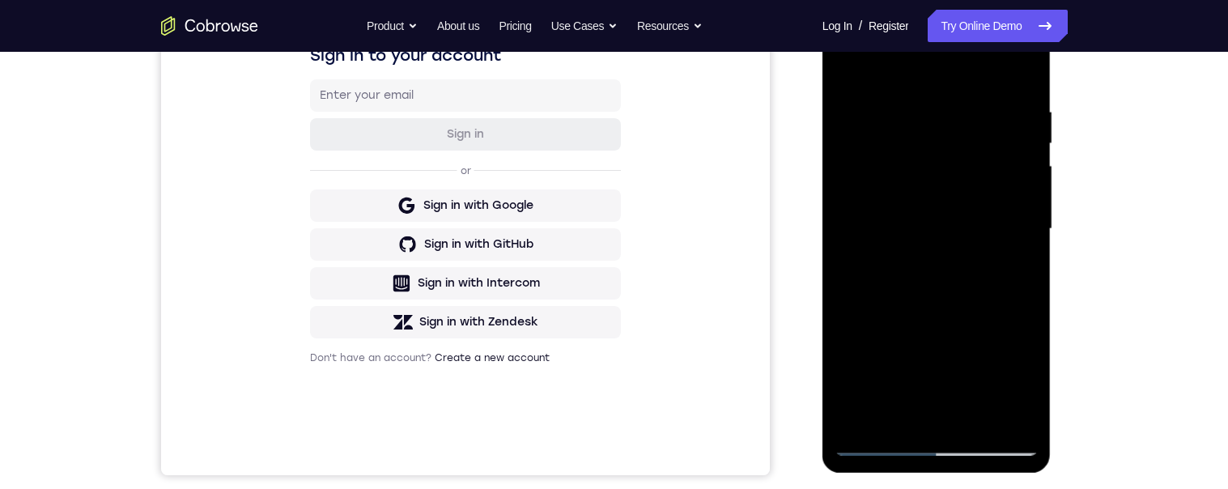
click at [890, 198] on div at bounding box center [937, 228] width 204 height 453
click at [890, 126] on div at bounding box center [937, 228] width 204 height 453
click at [890, 117] on div at bounding box center [937, 228] width 204 height 453
click at [890, 112] on div at bounding box center [937, 228] width 204 height 453
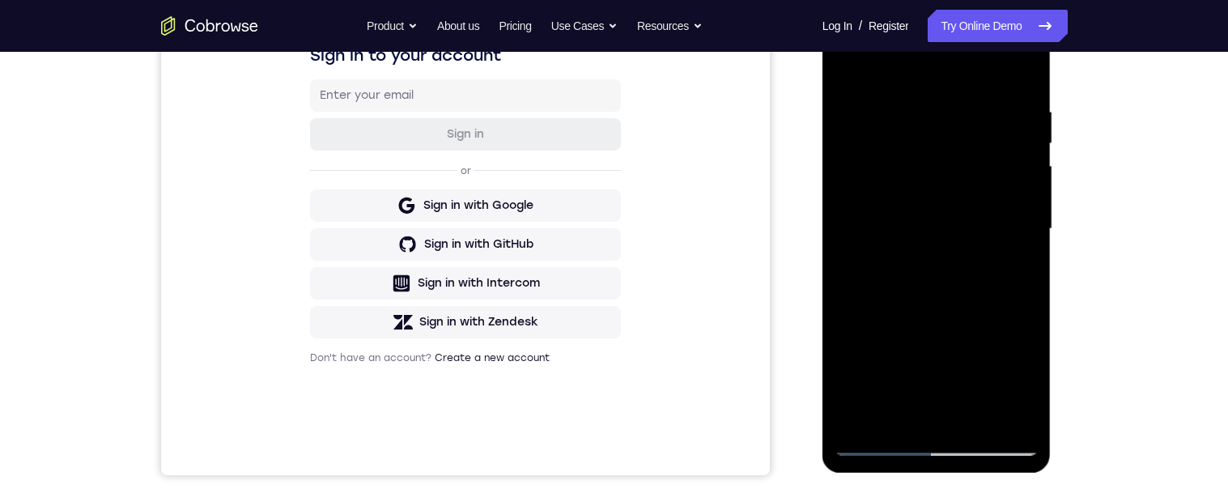
click at [890, 196] on div at bounding box center [937, 228] width 204 height 453
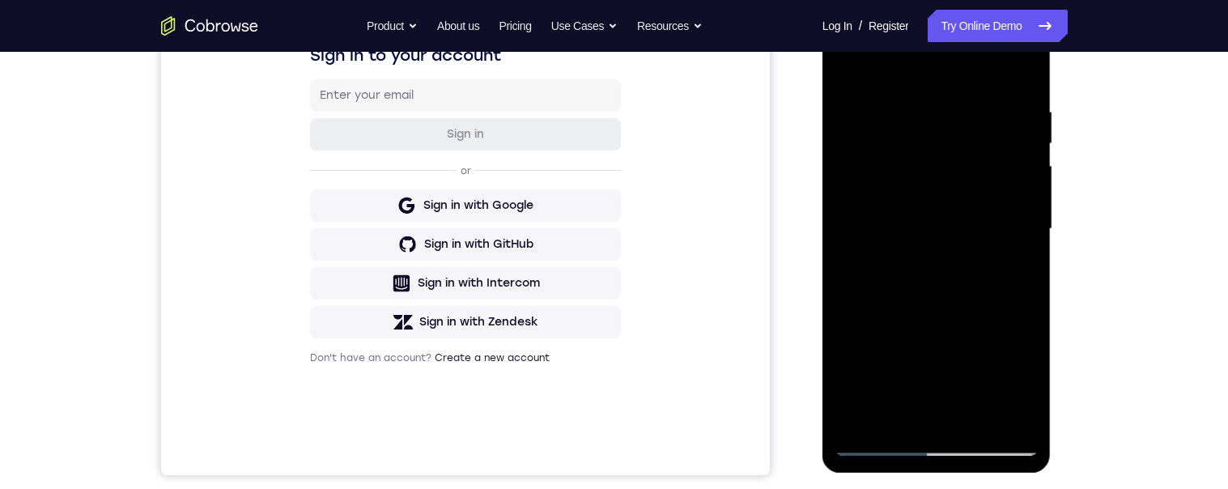
click at [890, 196] on div at bounding box center [937, 228] width 204 height 453
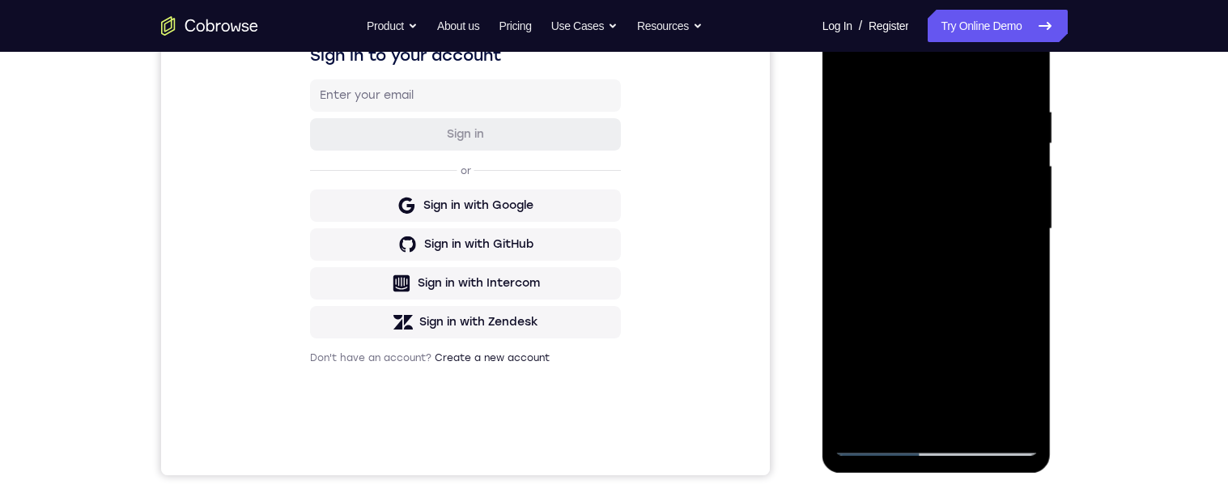
click at [890, 196] on div at bounding box center [937, 228] width 204 height 453
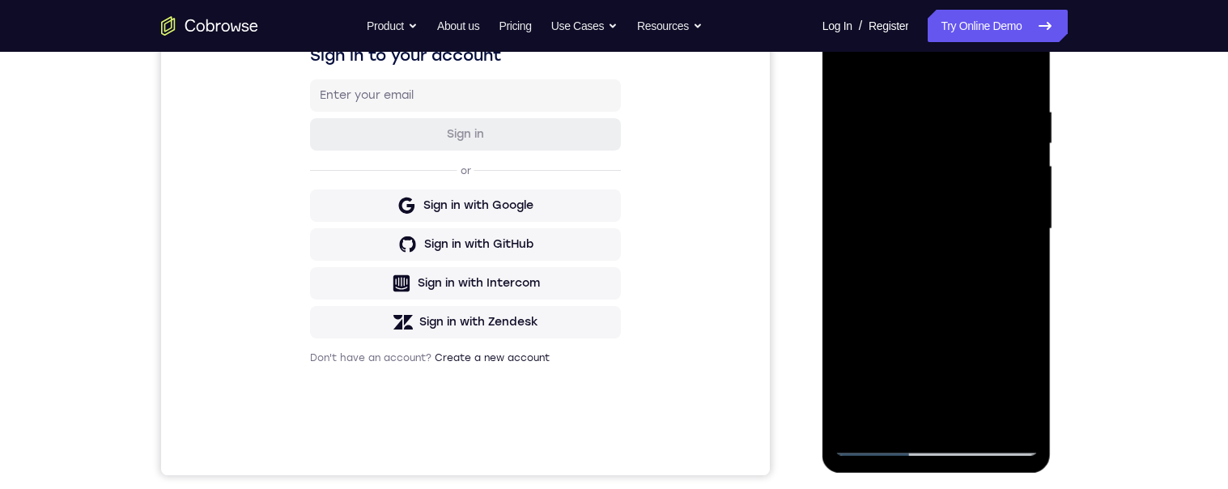
click at [890, 196] on div at bounding box center [937, 228] width 204 height 453
click at [850, 166] on div at bounding box center [937, 228] width 204 height 453
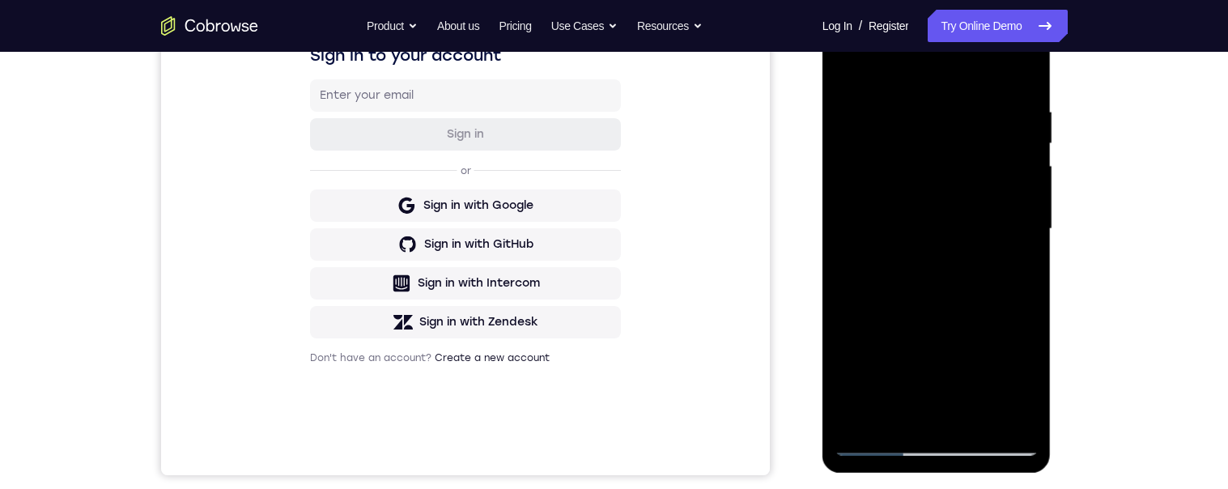
click at [850, 166] on div at bounding box center [937, 228] width 204 height 453
click at [890, 232] on div at bounding box center [937, 228] width 204 height 453
click at [890, 68] on div at bounding box center [937, 228] width 204 height 453
click at [890, 105] on div at bounding box center [937, 228] width 204 height 453
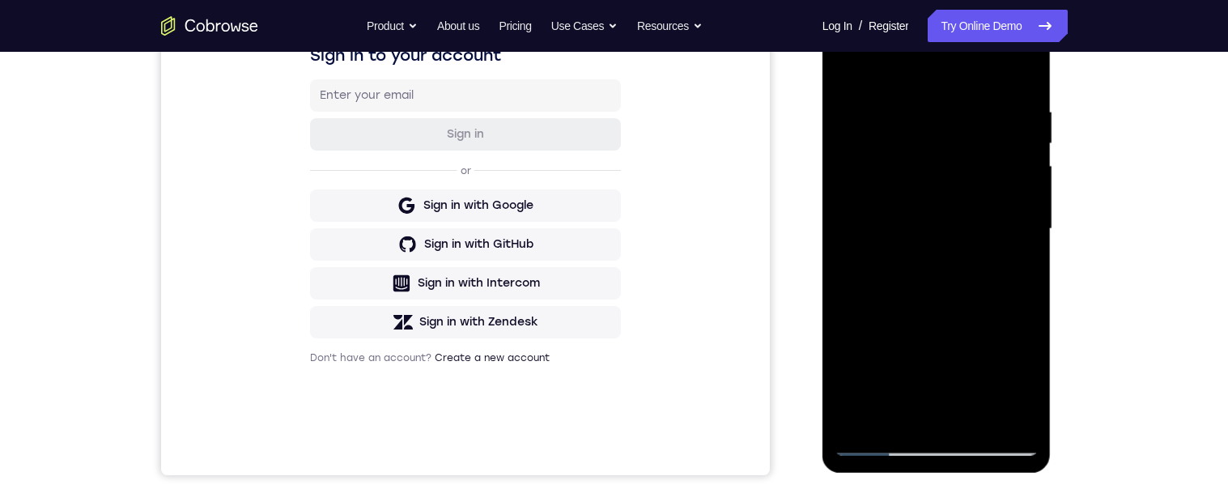
click at [890, 142] on div at bounding box center [937, 228] width 204 height 453
click at [890, 73] on div at bounding box center [937, 228] width 204 height 453
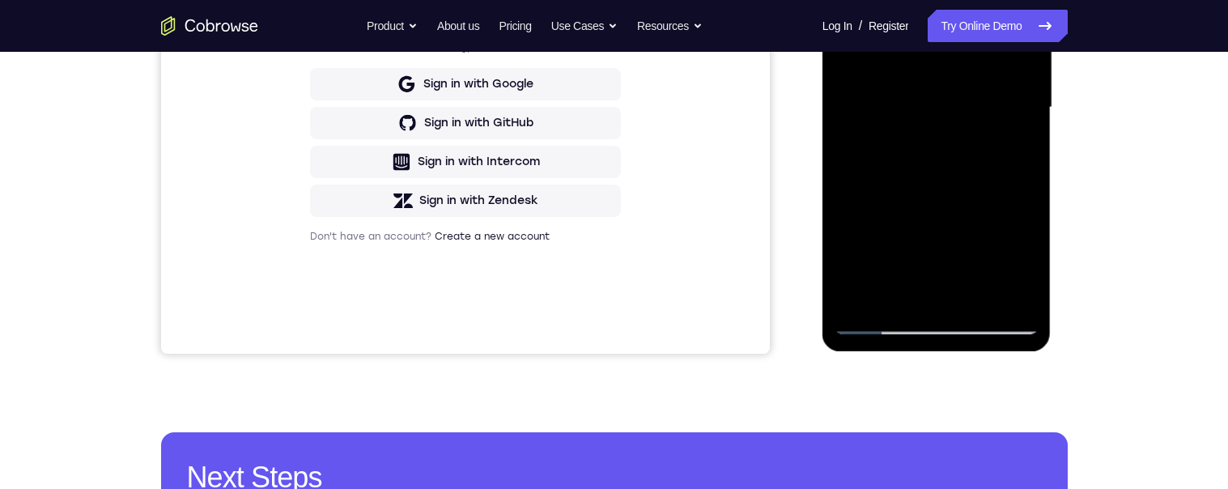
click at [890, 174] on div at bounding box center [937, 107] width 204 height 453
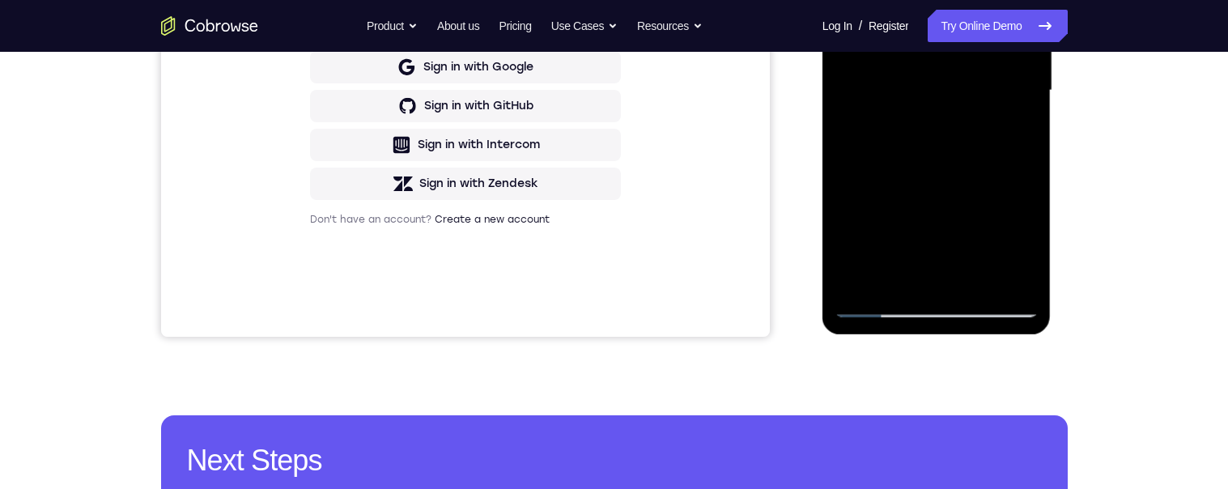
click at [890, 171] on div at bounding box center [937, 90] width 204 height 453
click at [890, 161] on div at bounding box center [937, 90] width 204 height 453
click at [890, 167] on div at bounding box center [937, 90] width 204 height 453
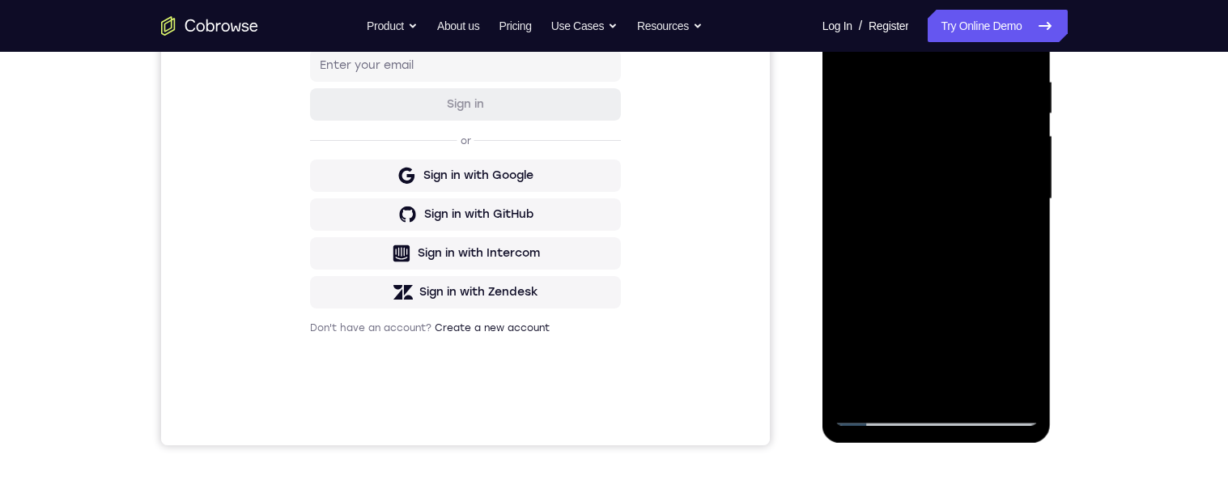
scroll to position [291, 0]
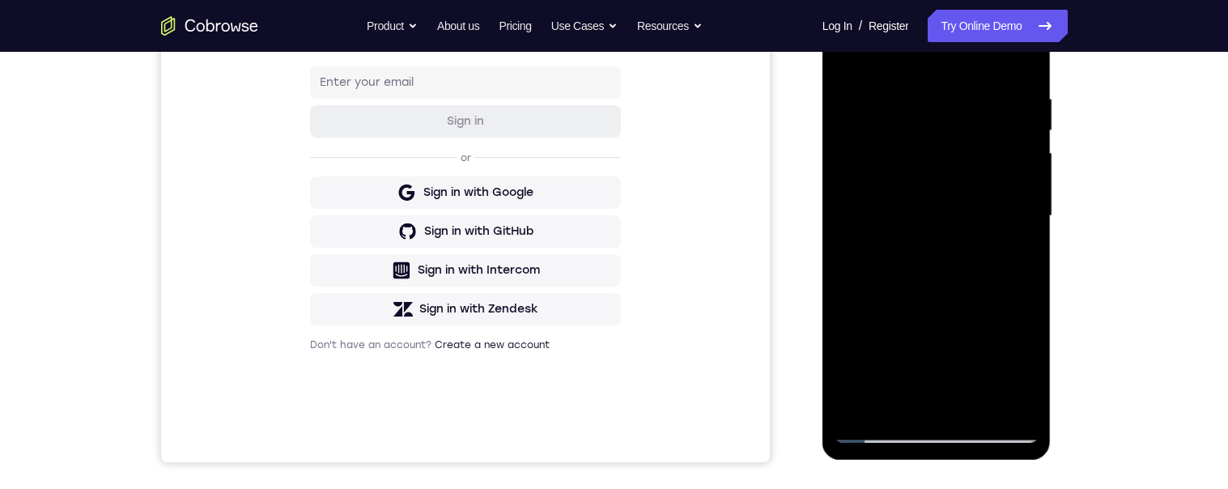
click at [890, 272] on div at bounding box center [937, 215] width 204 height 453
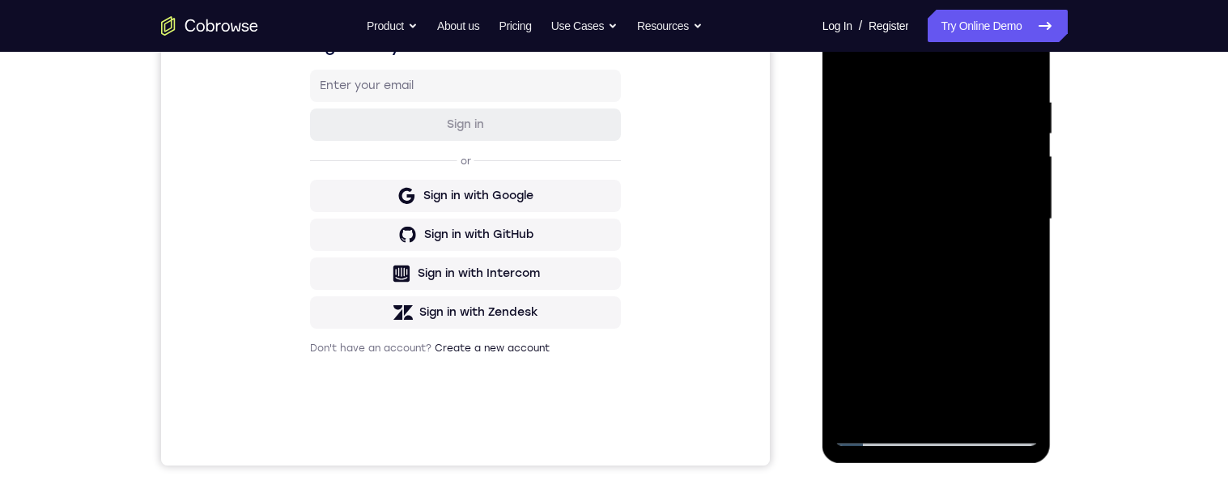
click at [890, 275] on div at bounding box center [937, 219] width 204 height 453
click at [890, 253] on div at bounding box center [937, 220] width 204 height 453
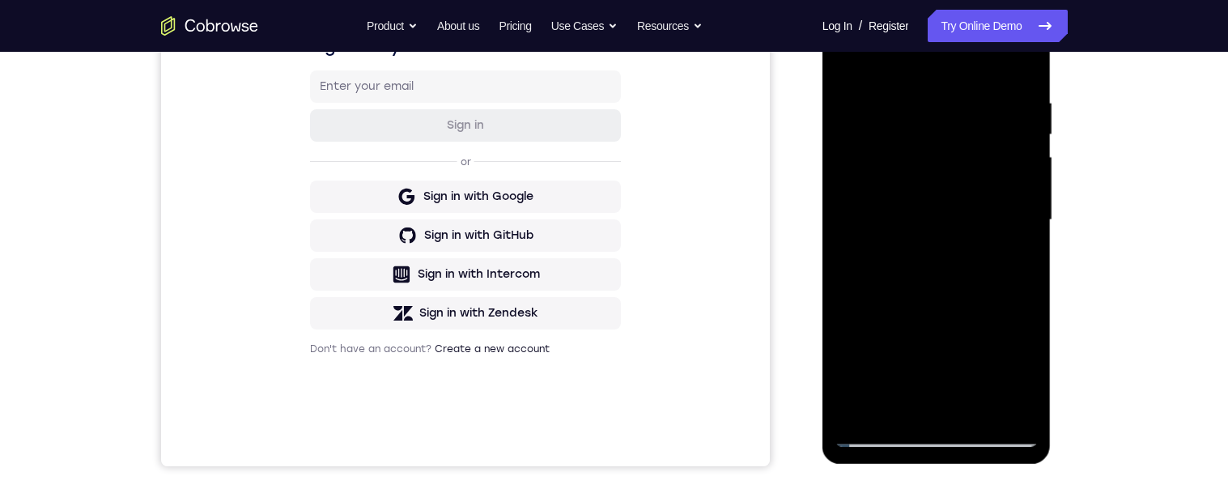
click at [890, 253] on div at bounding box center [937, 220] width 204 height 453
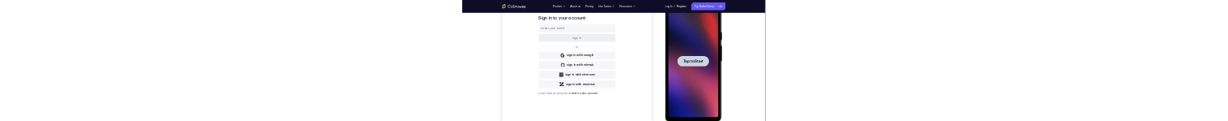
scroll to position [0, 0]
